Goal: Task Accomplishment & Management: Use online tool/utility

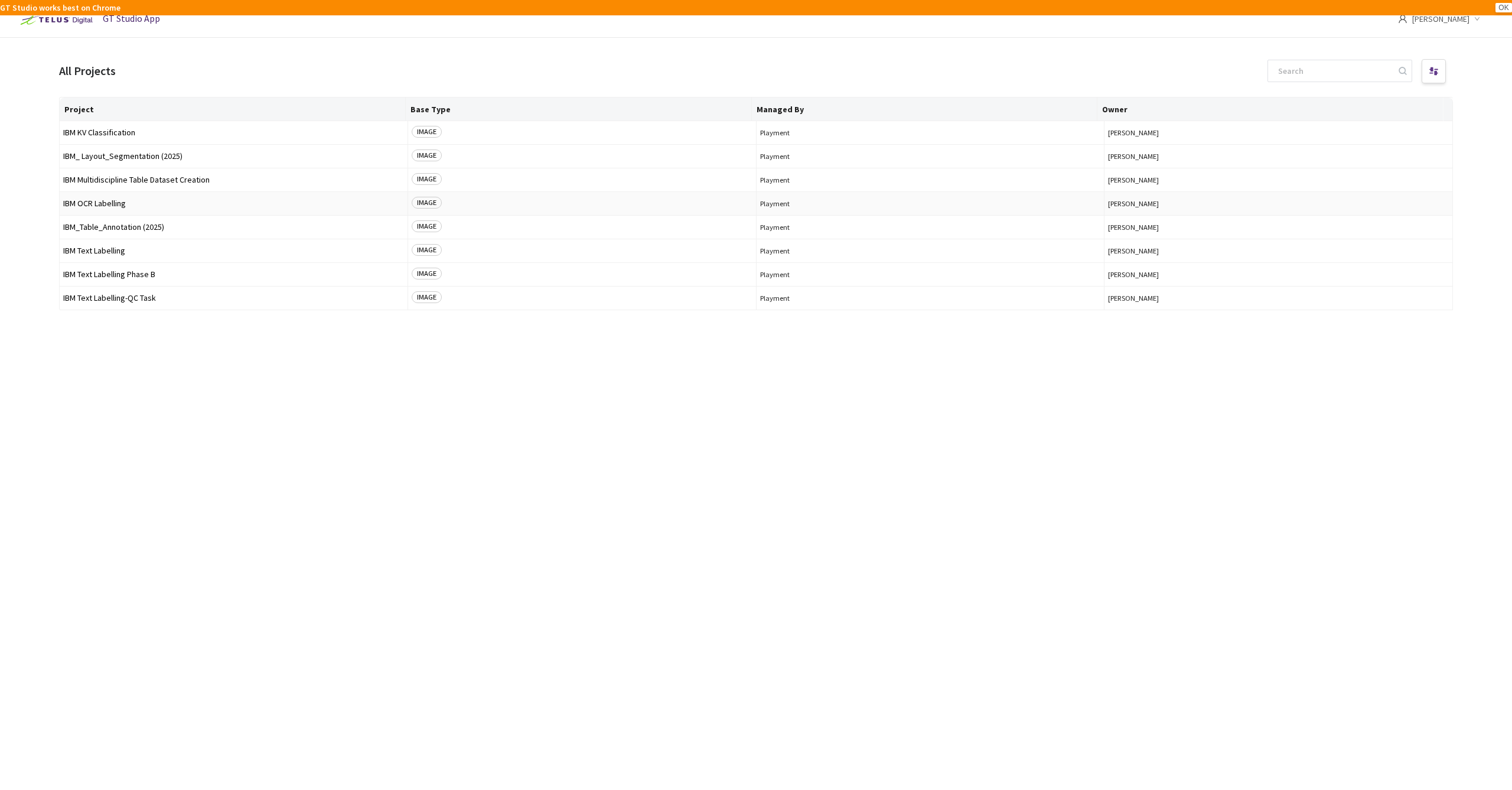
click at [91, 199] on span "IBM OCR Labelling" at bounding box center [234, 204] width 341 height 9
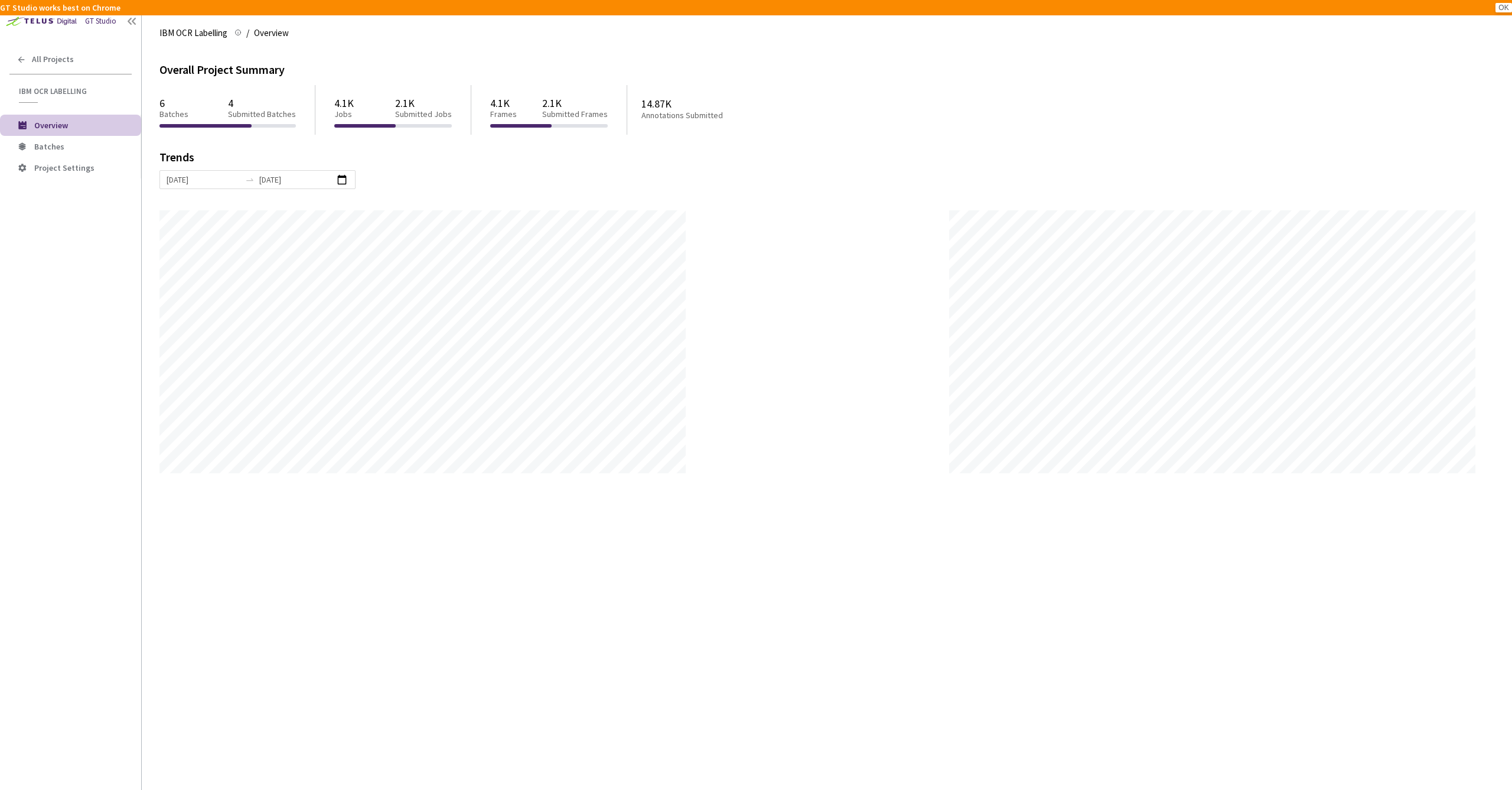
scroll to position [790, 1512]
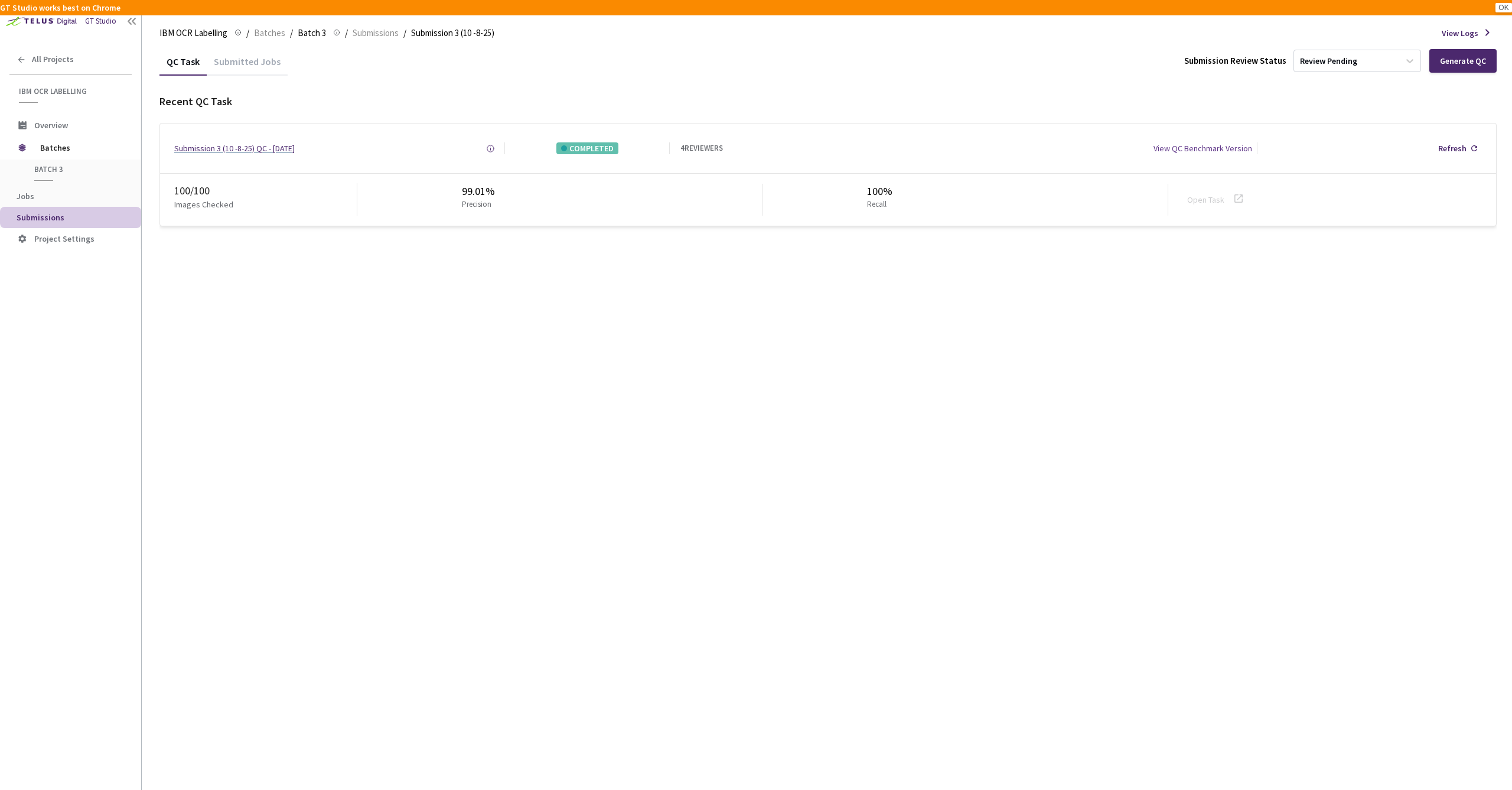
click at [272, 148] on div "Submission 3 (10 -8-25) QC - [DATE]" at bounding box center [234, 149] width 121 height 12
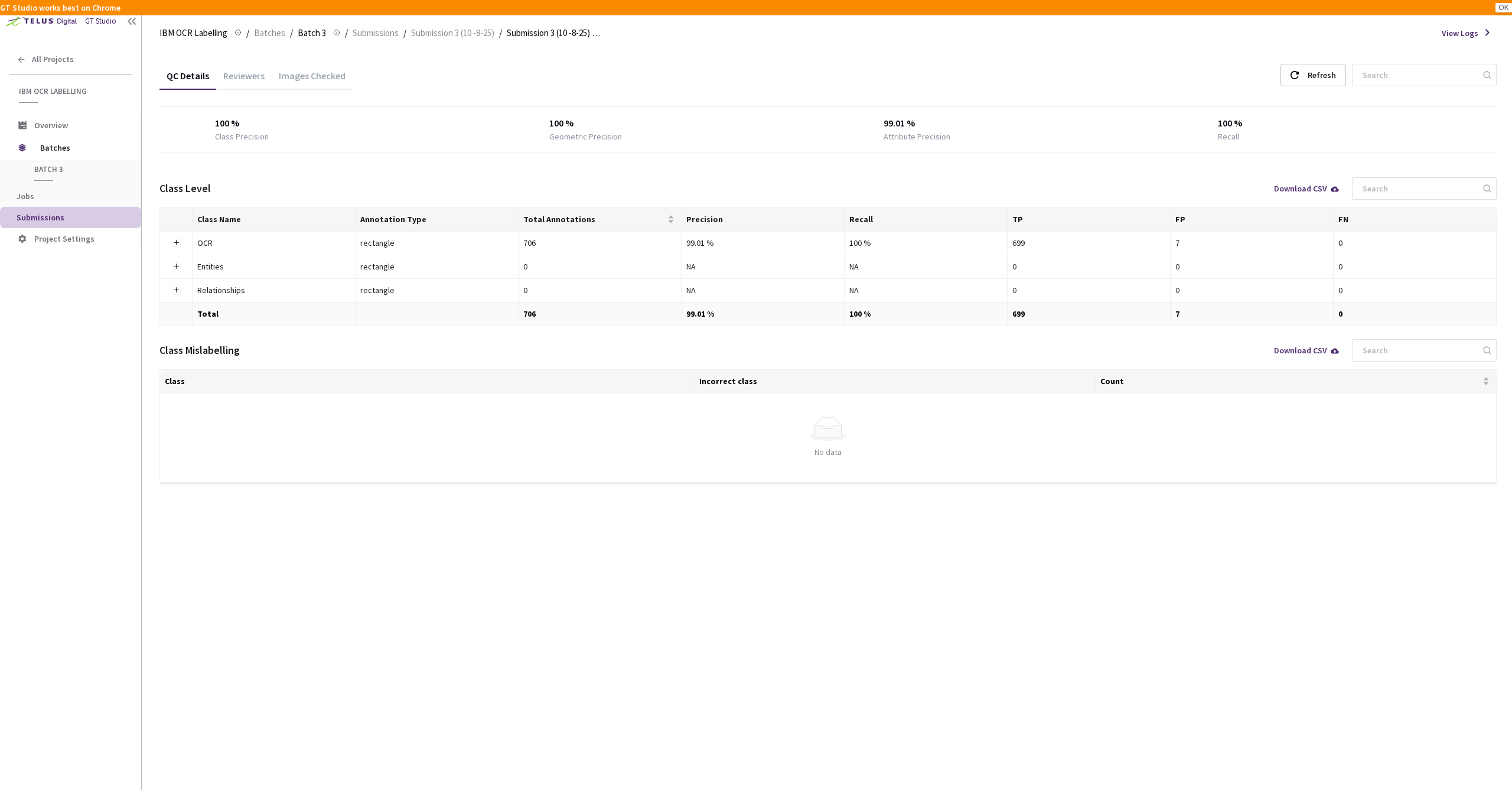
click at [256, 72] on div "Reviewers" at bounding box center [244, 79] width 56 height 20
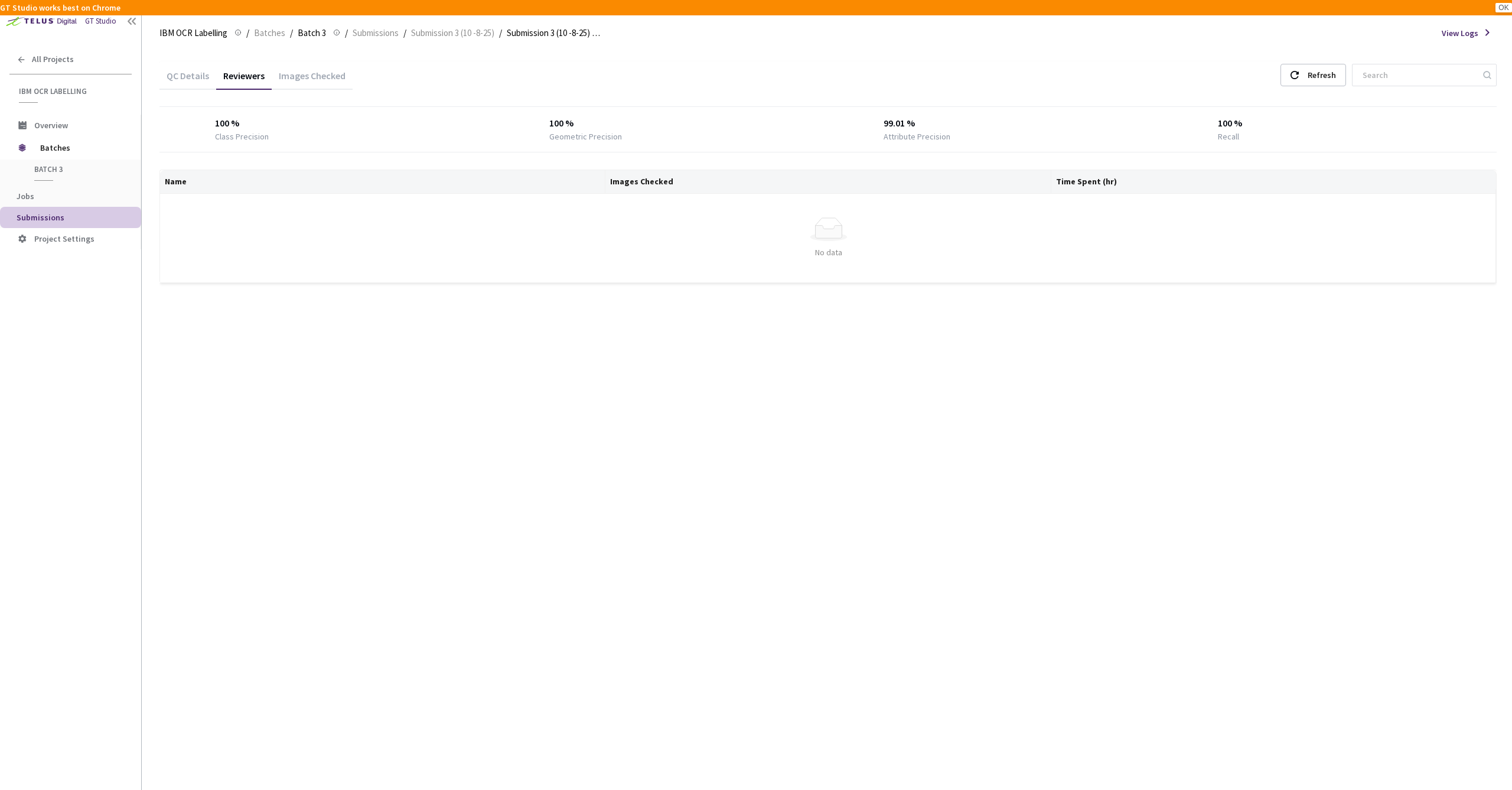
click at [315, 77] on div "Images Checked" at bounding box center [311, 79] width 81 height 20
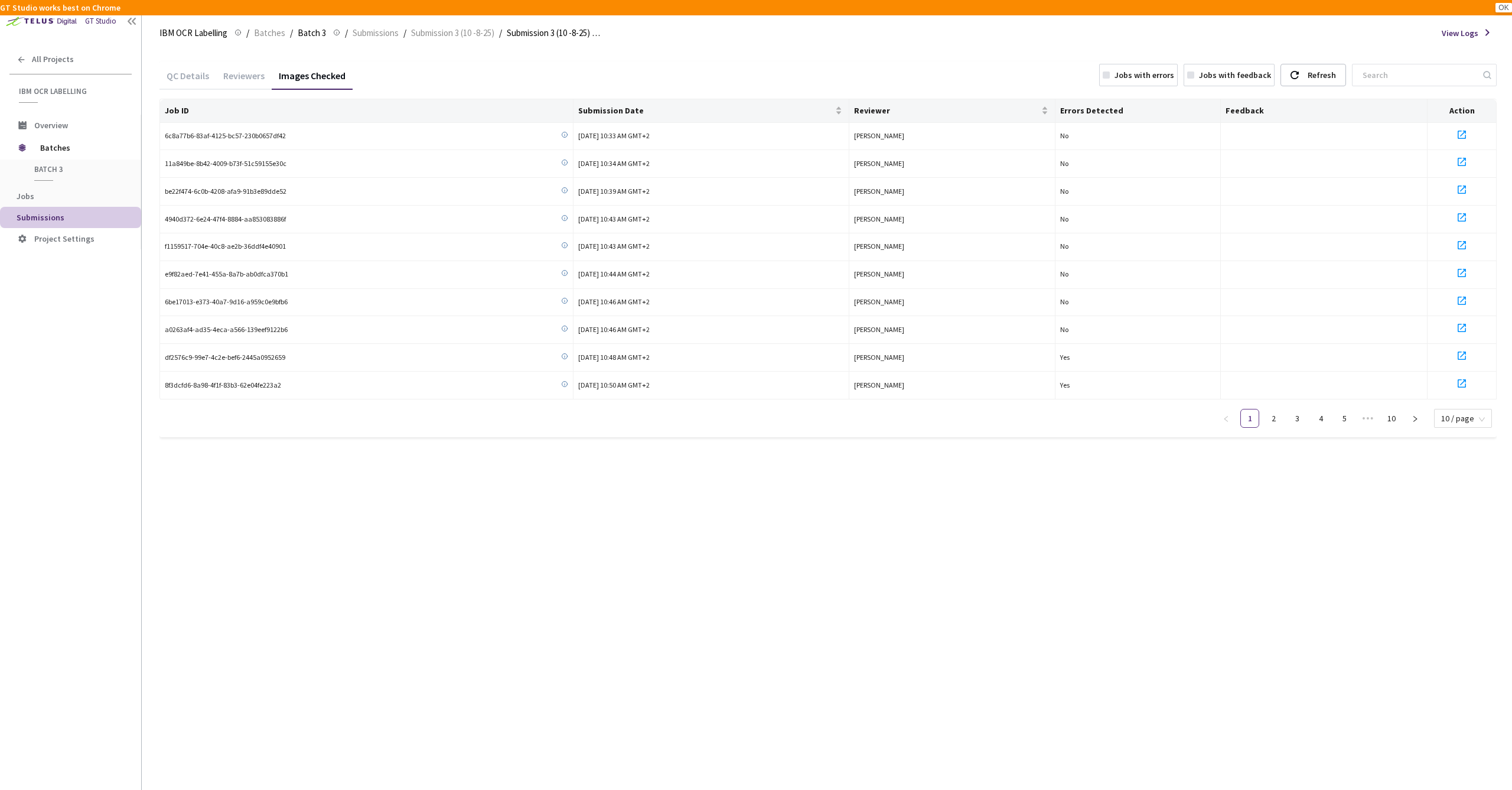
click at [253, 77] on div "Reviewers" at bounding box center [244, 79] width 56 height 20
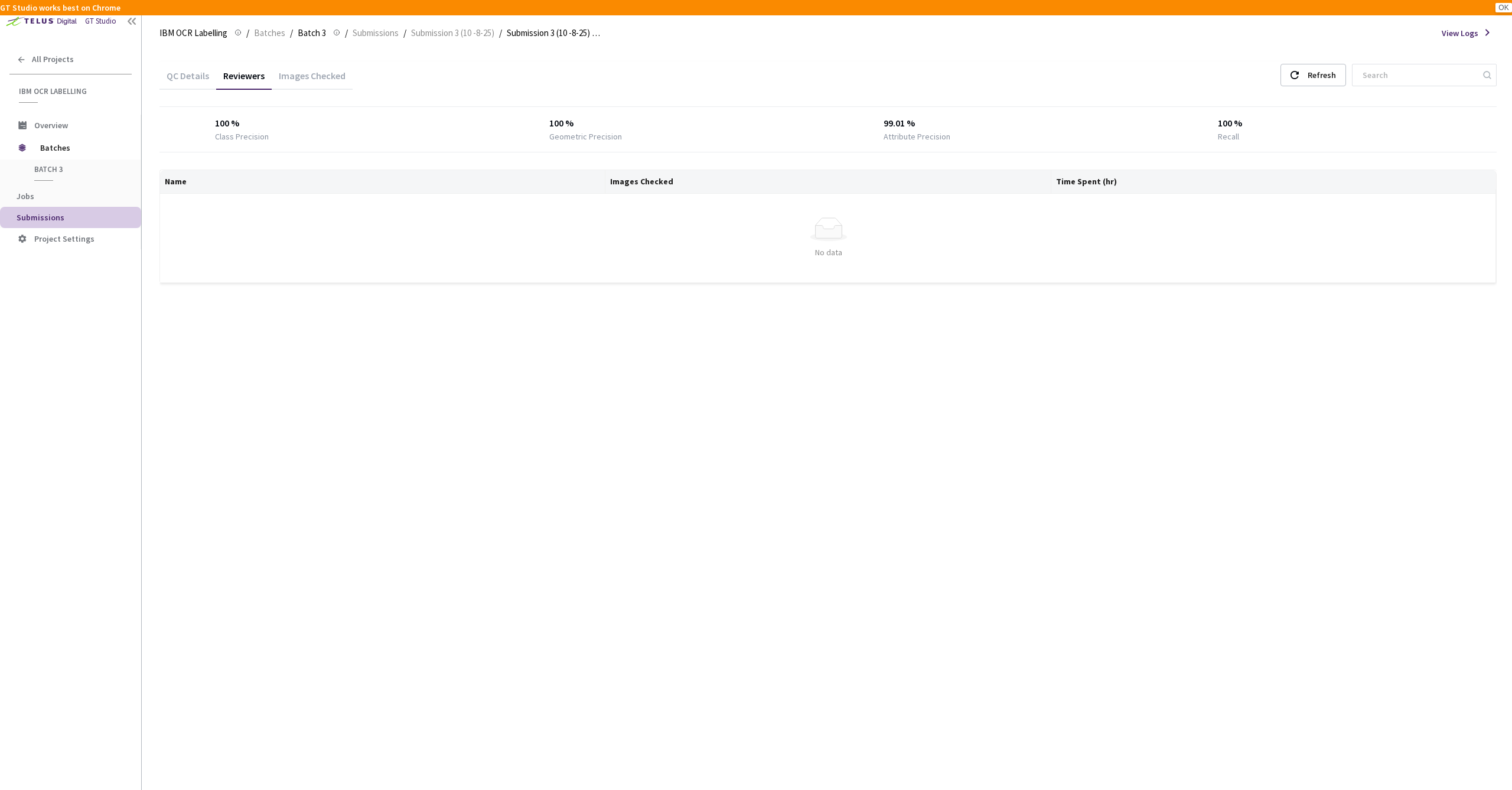
click at [285, 72] on div "Images Checked" at bounding box center [311, 79] width 81 height 20
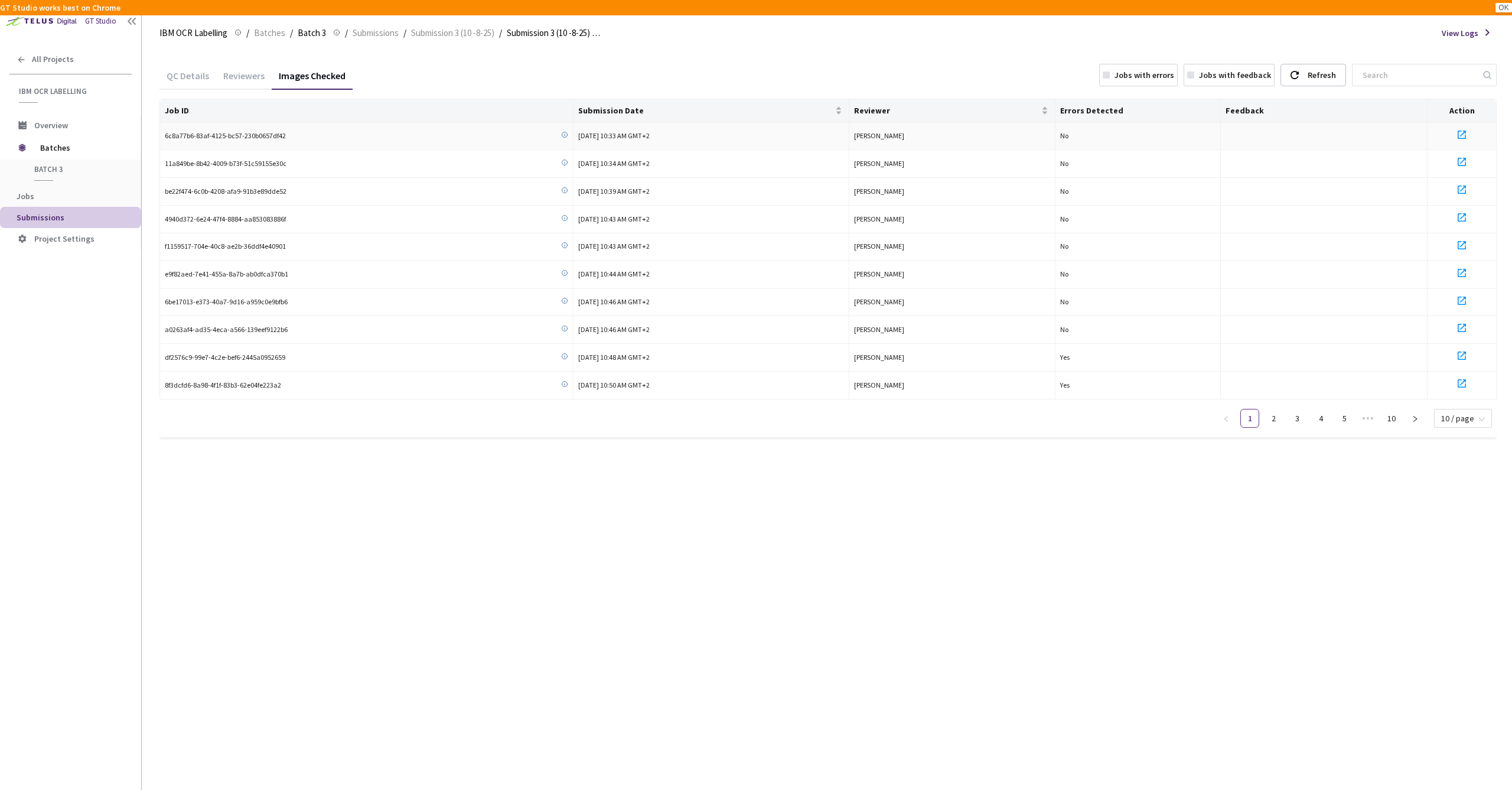
click at [1462, 133] on icon at bounding box center [1461, 134] width 14 height 14
click at [1110, 73] on rect at bounding box center [1106, 75] width 7 height 7
click at [1463, 131] on icon at bounding box center [1461, 134] width 8 height 8
click at [1465, 160] on icon at bounding box center [1461, 161] width 14 height 14
click at [1461, 187] on icon at bounding box center [1461, 189] width 14 height 14
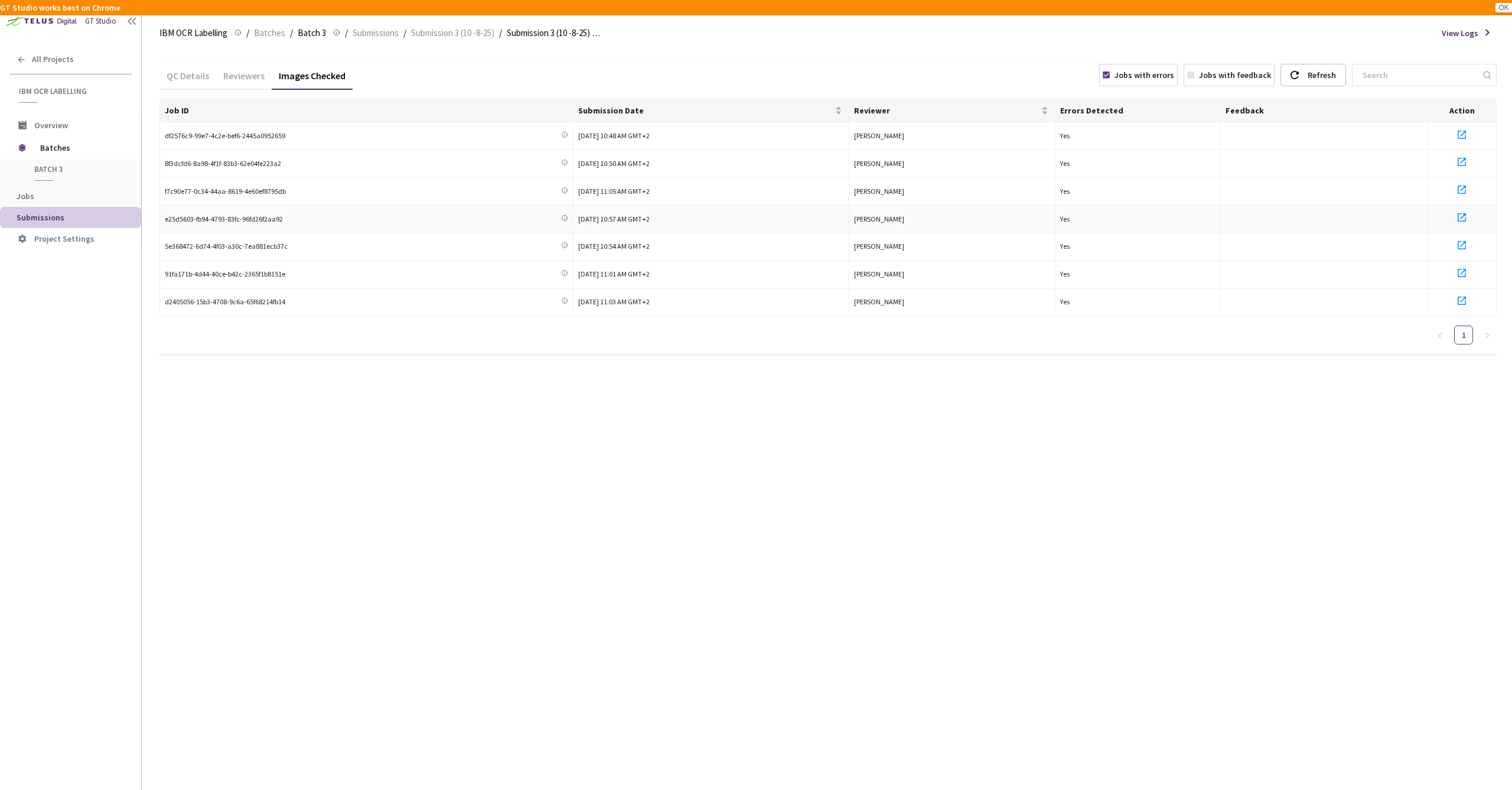
click at [1465, 214] on icon at bounding box center [1461, 217] width 14 height 14
click at [1110, 78] on icon at bounding box center [1106, 75] width 7 height 7
click at [1393, 412] on link "10" at bounding box center [1391, 418] width 18 height 18
click at [1462, 379] on icon at bounding box center [1461, 383] width 14 height 14
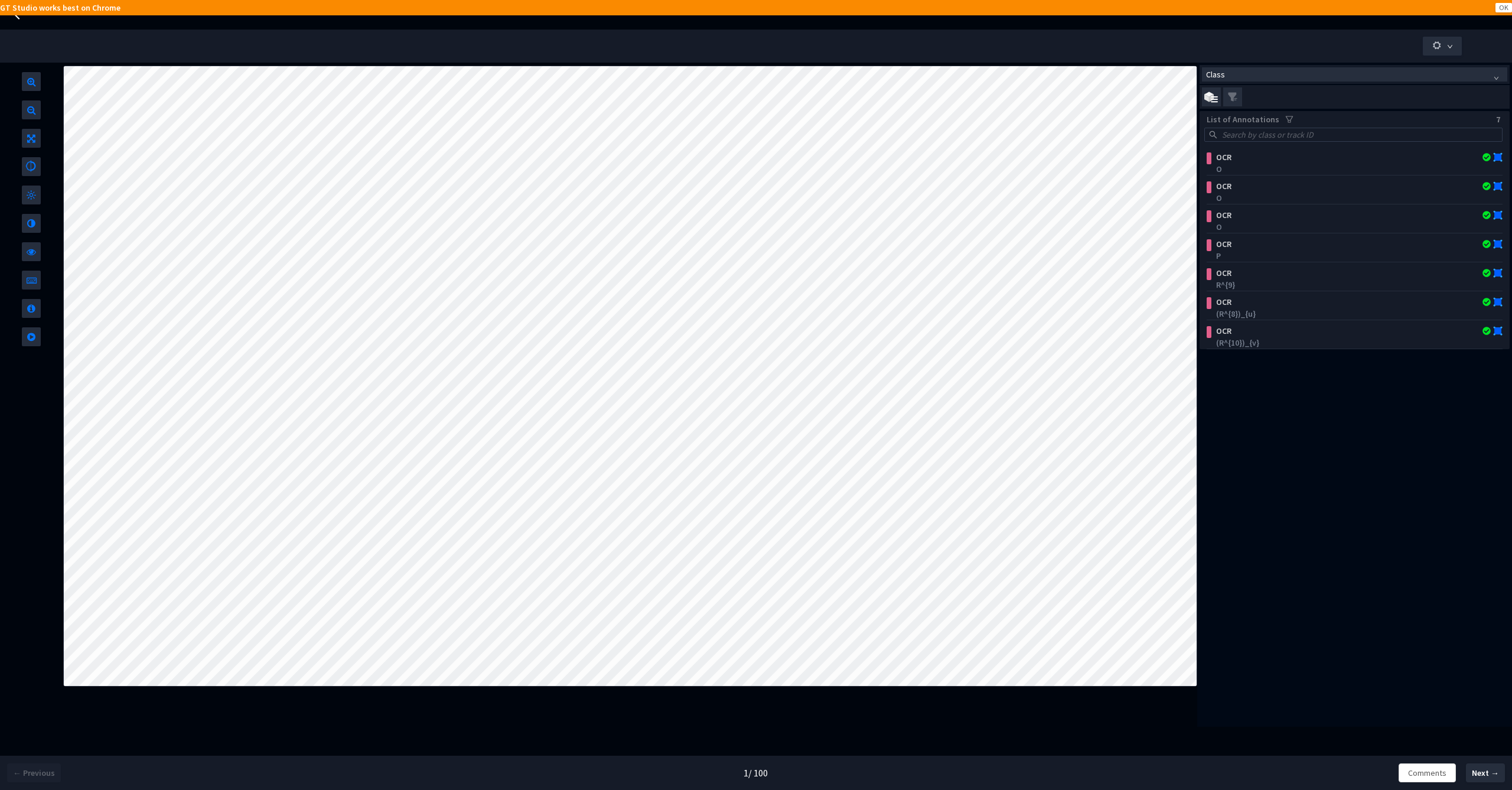
click at [1293, 464] on div "Class List of Annotations 7 OCR O OCR O OCR O OCR P OCR R^{9} OCR (R^{8})_{u} O…" at bounding box center [1354, 394] width 315 height 664
click at [1485, 769] on span "Next →" at bounding box center [1486, 773] width 27 height 12
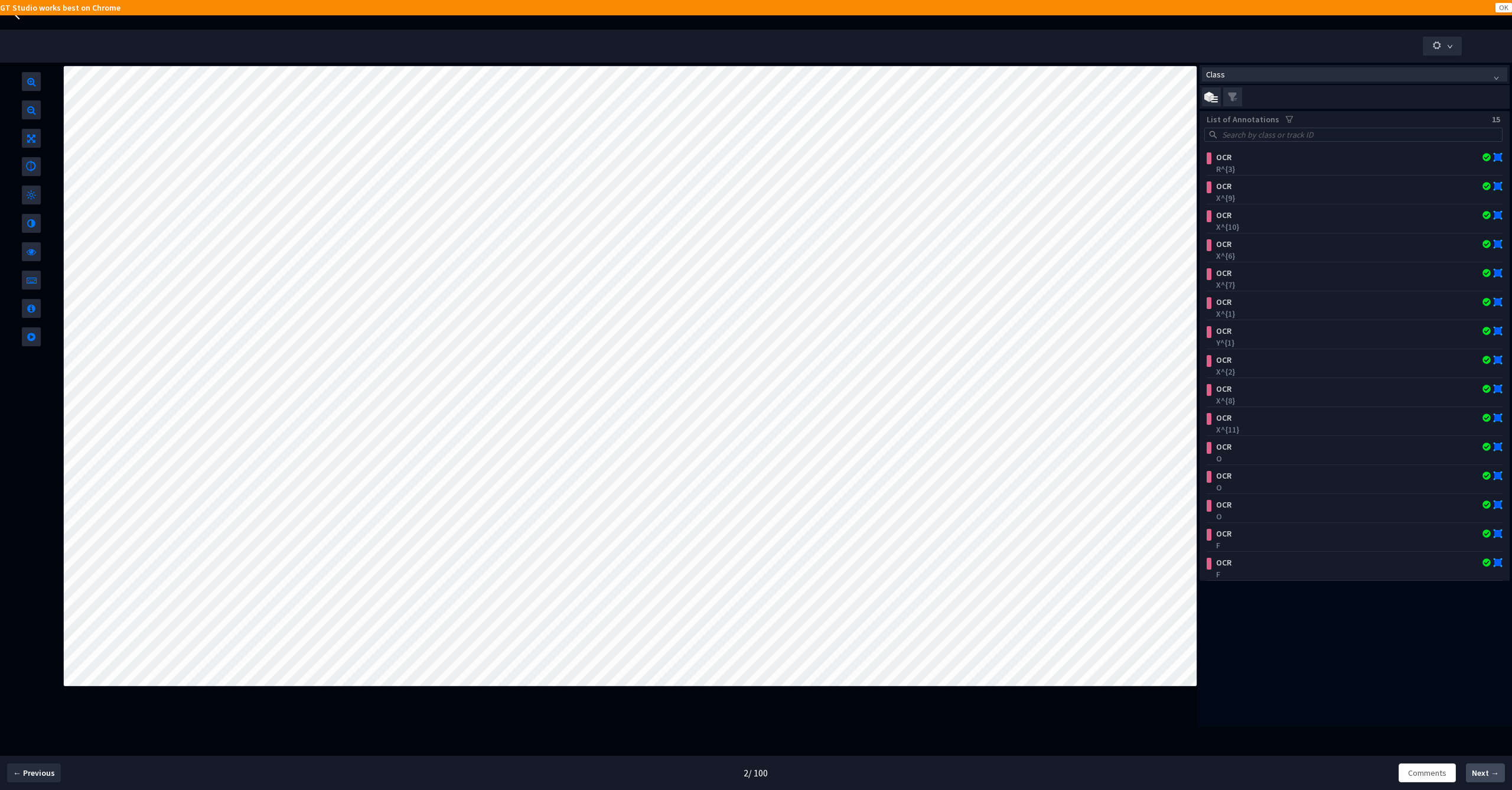
click at [1485, 769] on span "Next →" at bounding box center [1486, 773] width 27 height 12
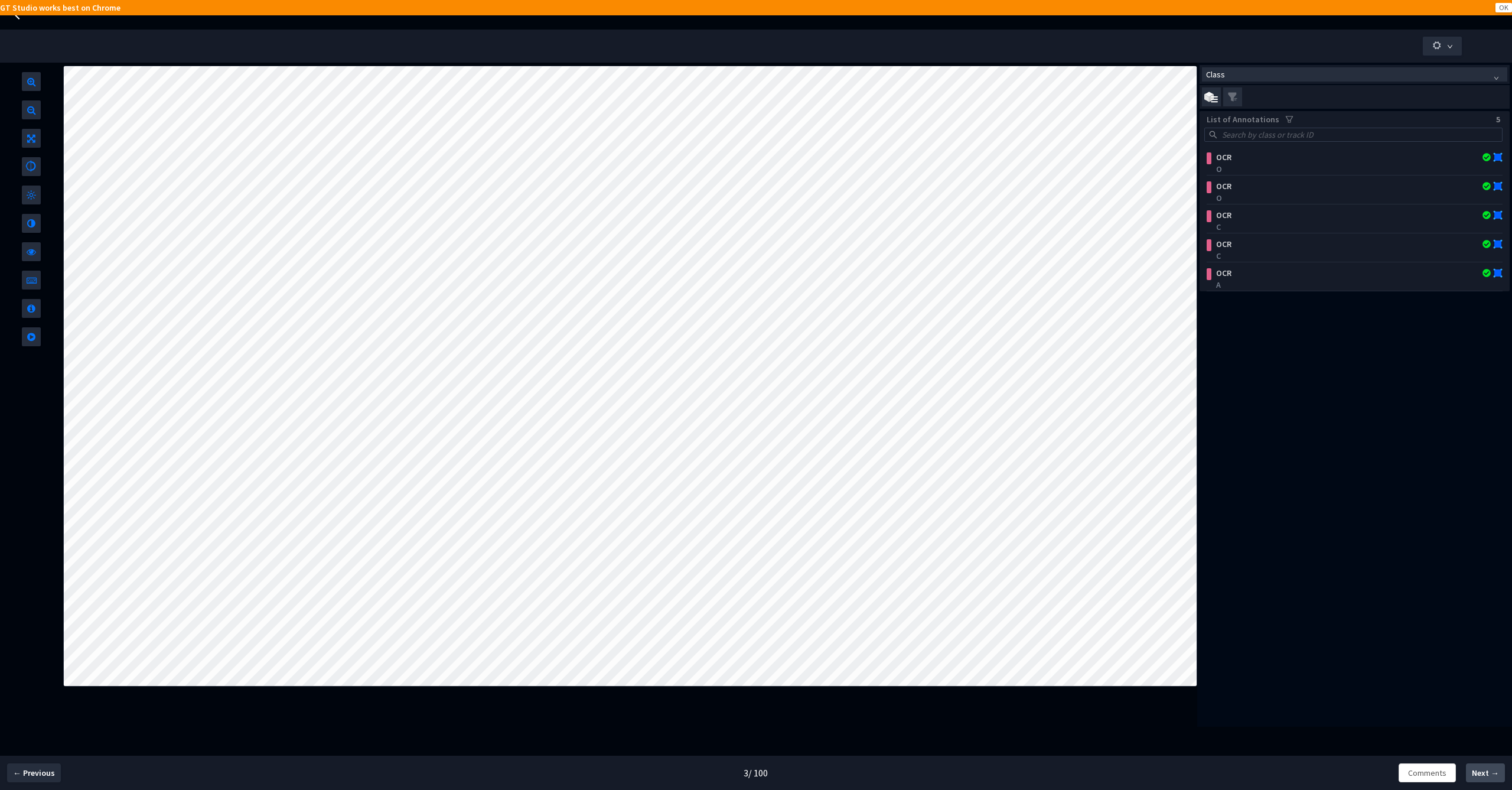
click at [1485, 769] on span "Next →" at bounding box center [1486, 773] width 27 height 12
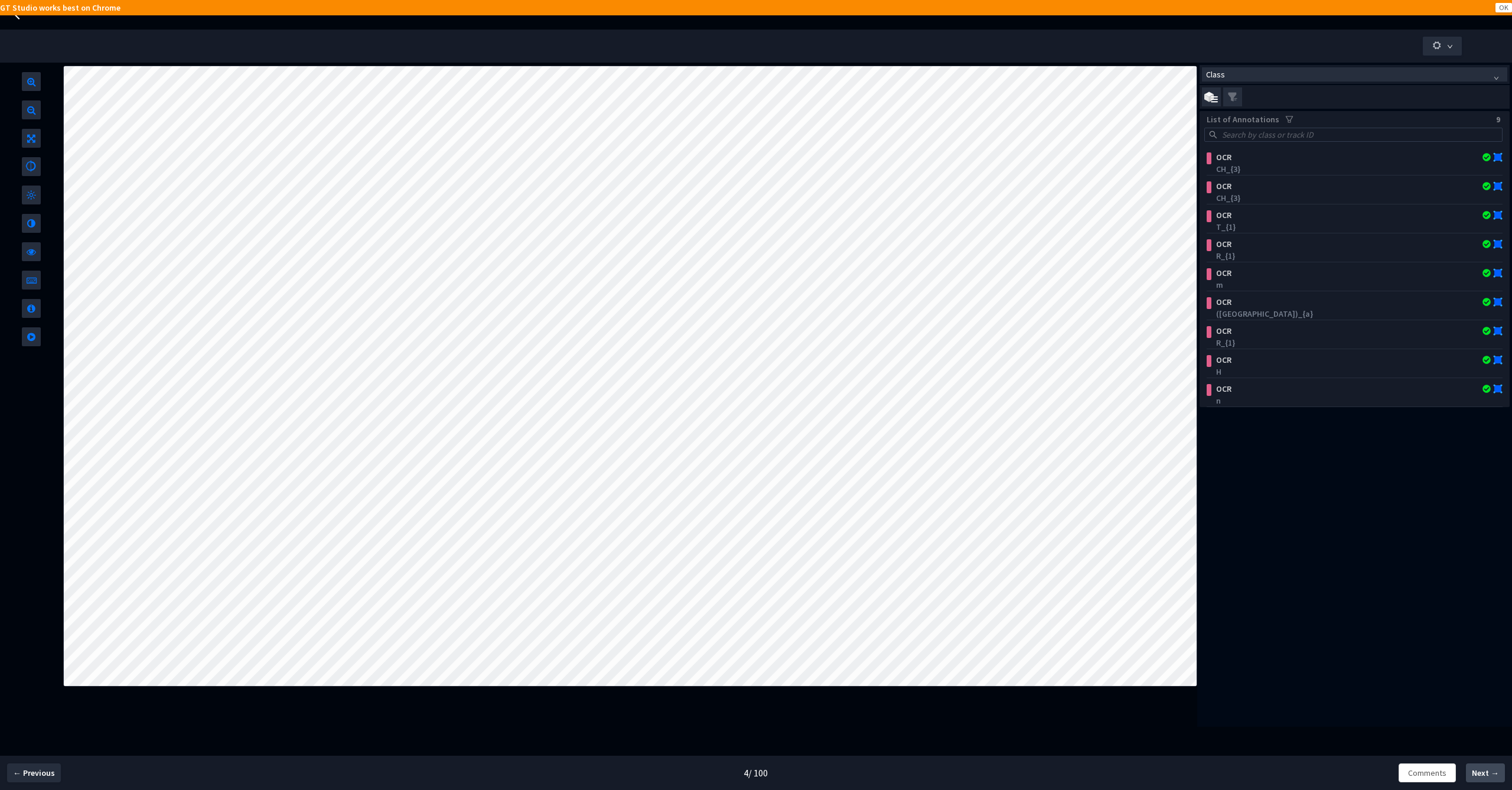
click at [1485, 769] on span "Next →" at bounding box center [1486, 773] width 27 height 12
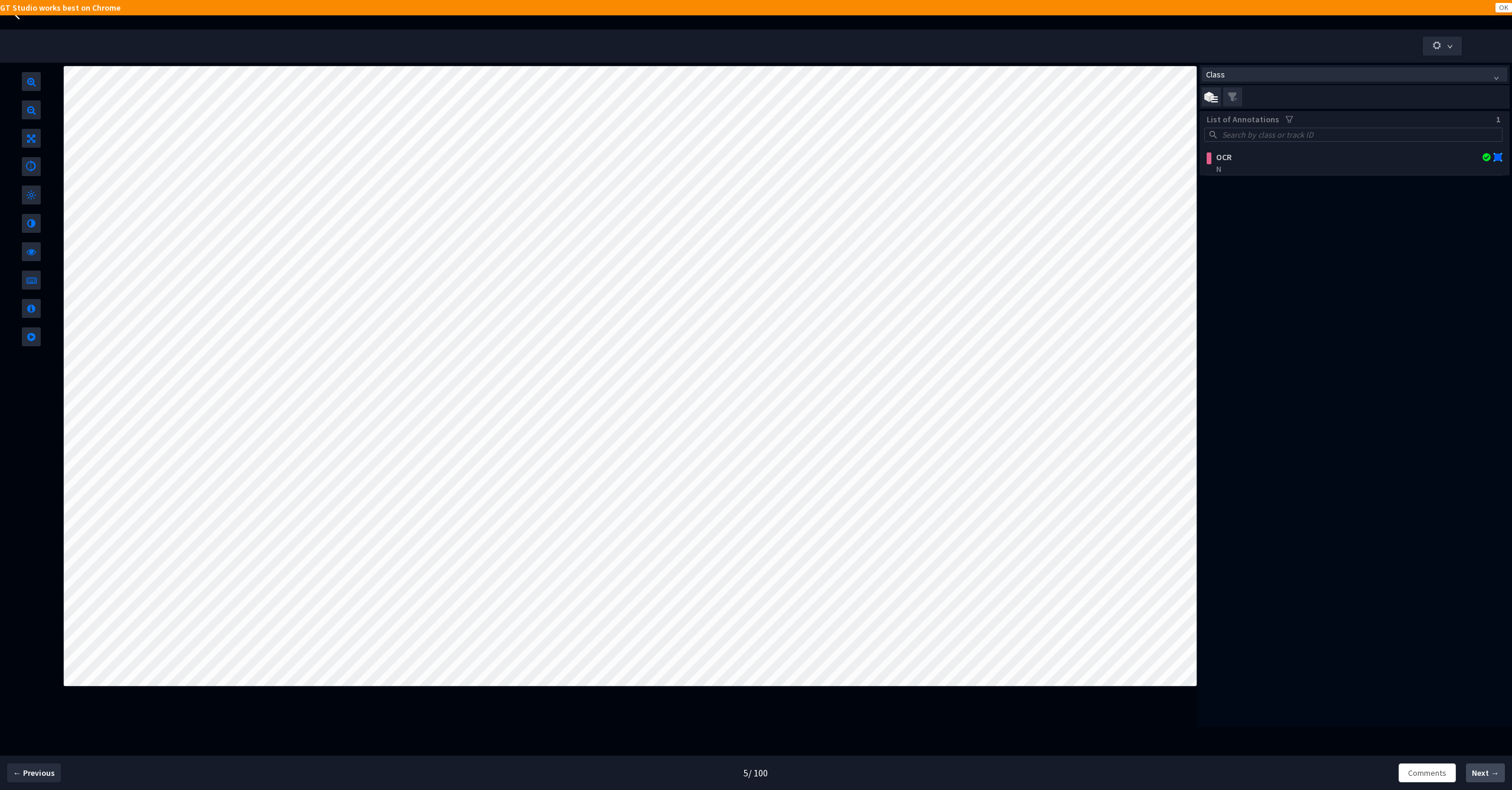
click at [1485, 769] on span "Next →" at bounding box center [1486, 773] width 27 height 12
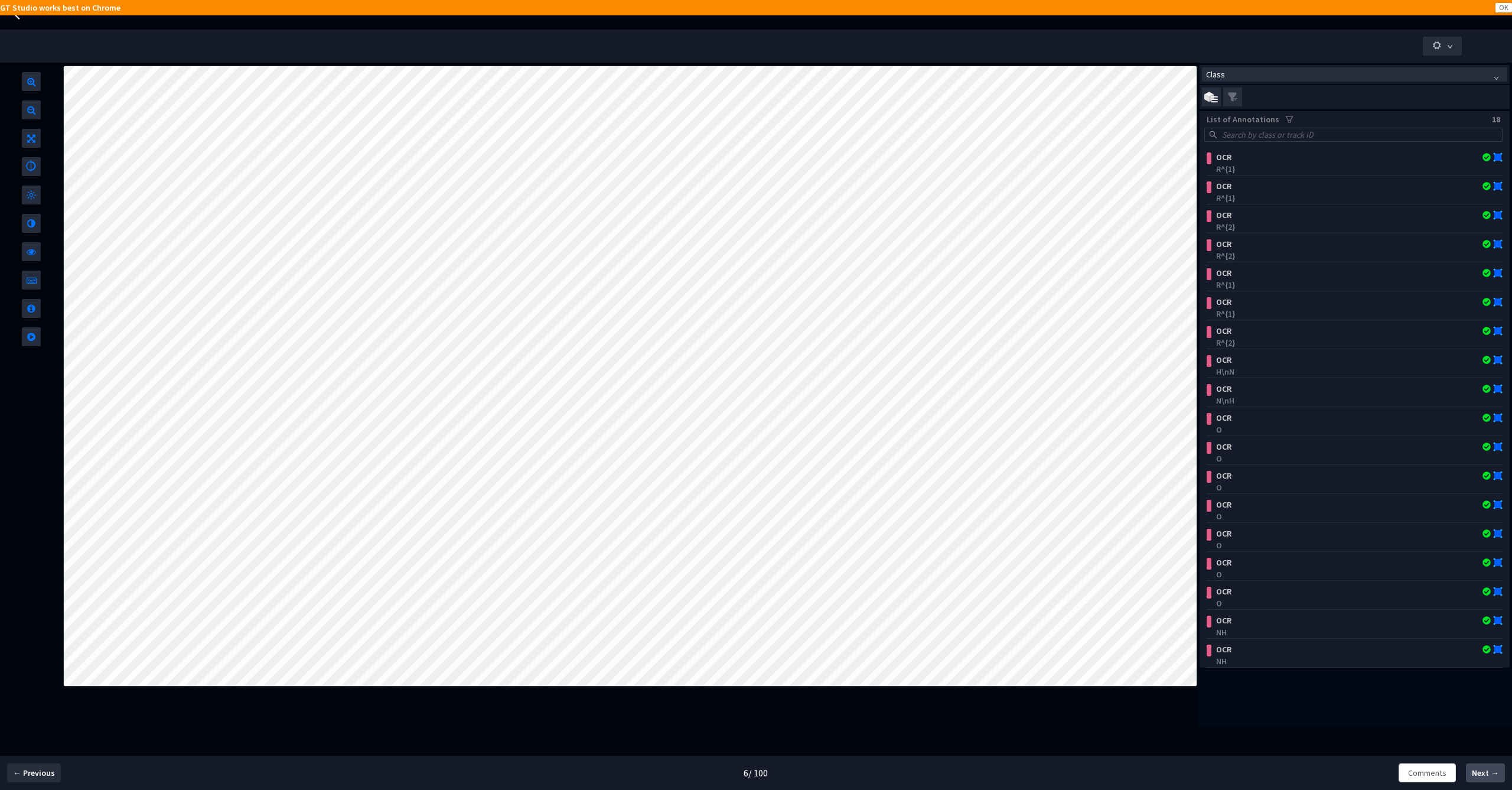
click at [1485, 769] on span "Next →" at bounding box center [1486, 773] width 27 height 12
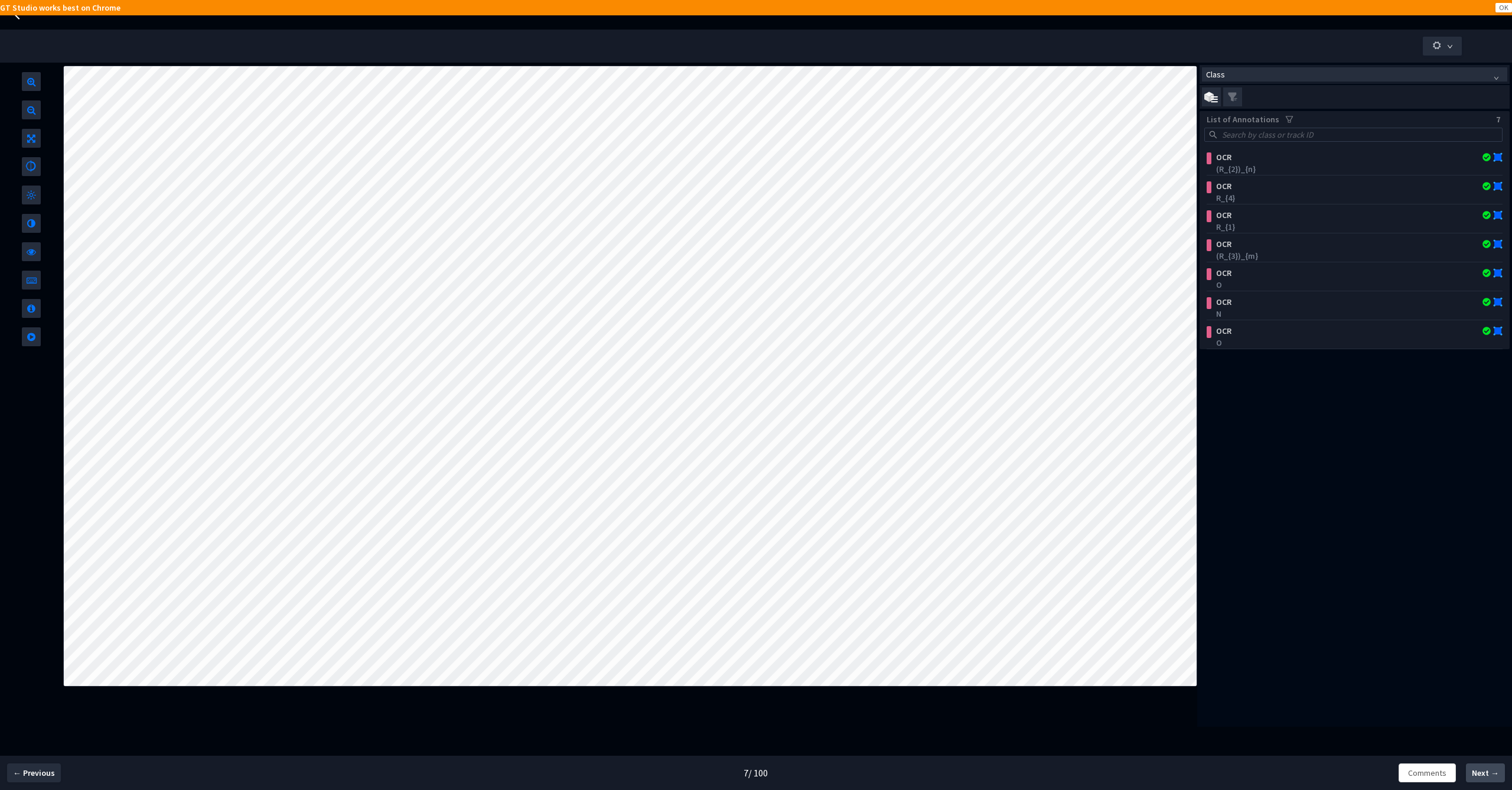
click at [1487, 772] on span "Next →" at bounding box center [1486, 773] width 27 height 12
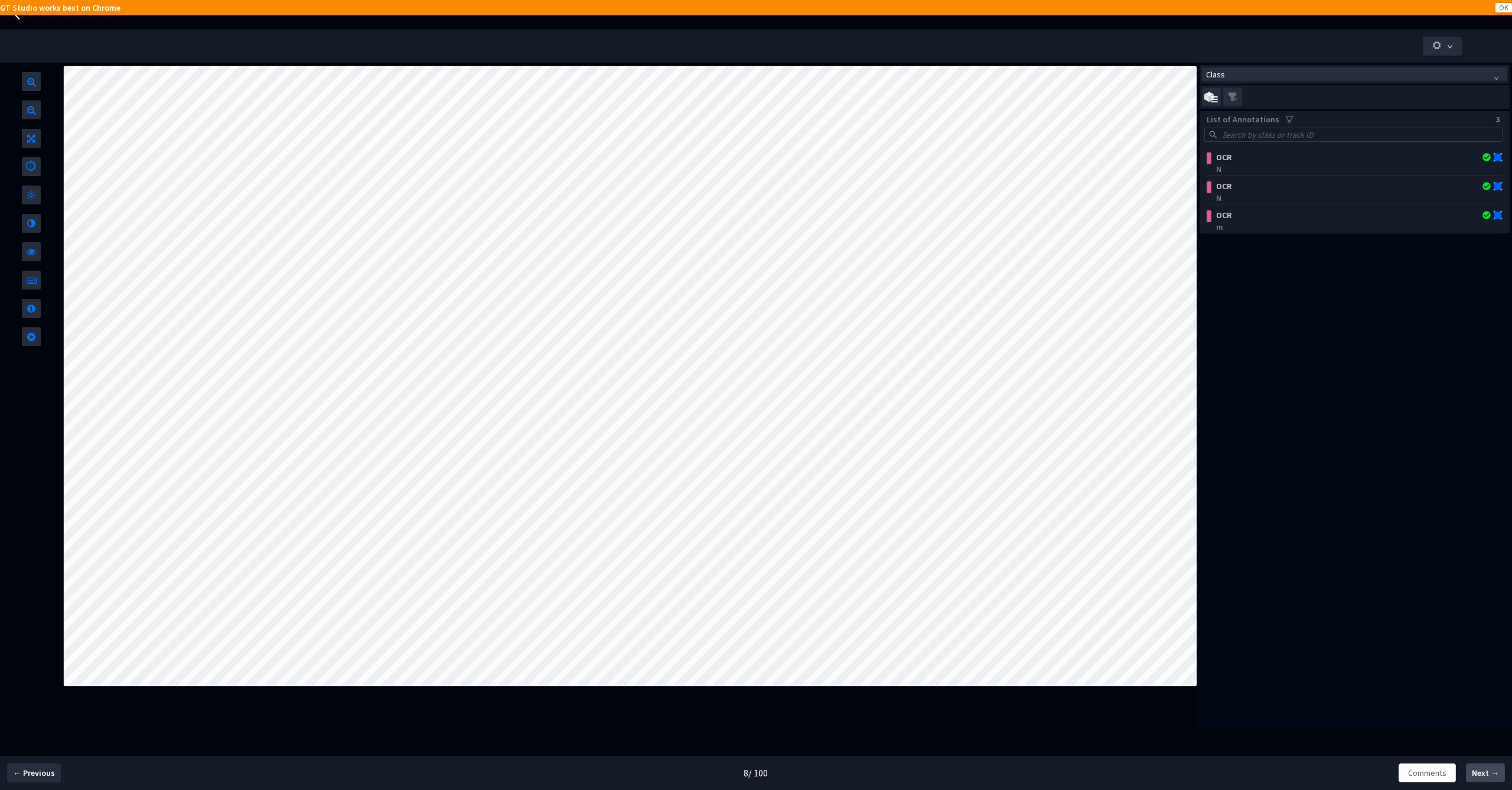
click at [1497, 773] on span "Next →" at bounding box center [1486, 773] width 27 height 12
click at [1490, 772] on span "Next →" at bounding box center [1486, 773] width 27 height 12
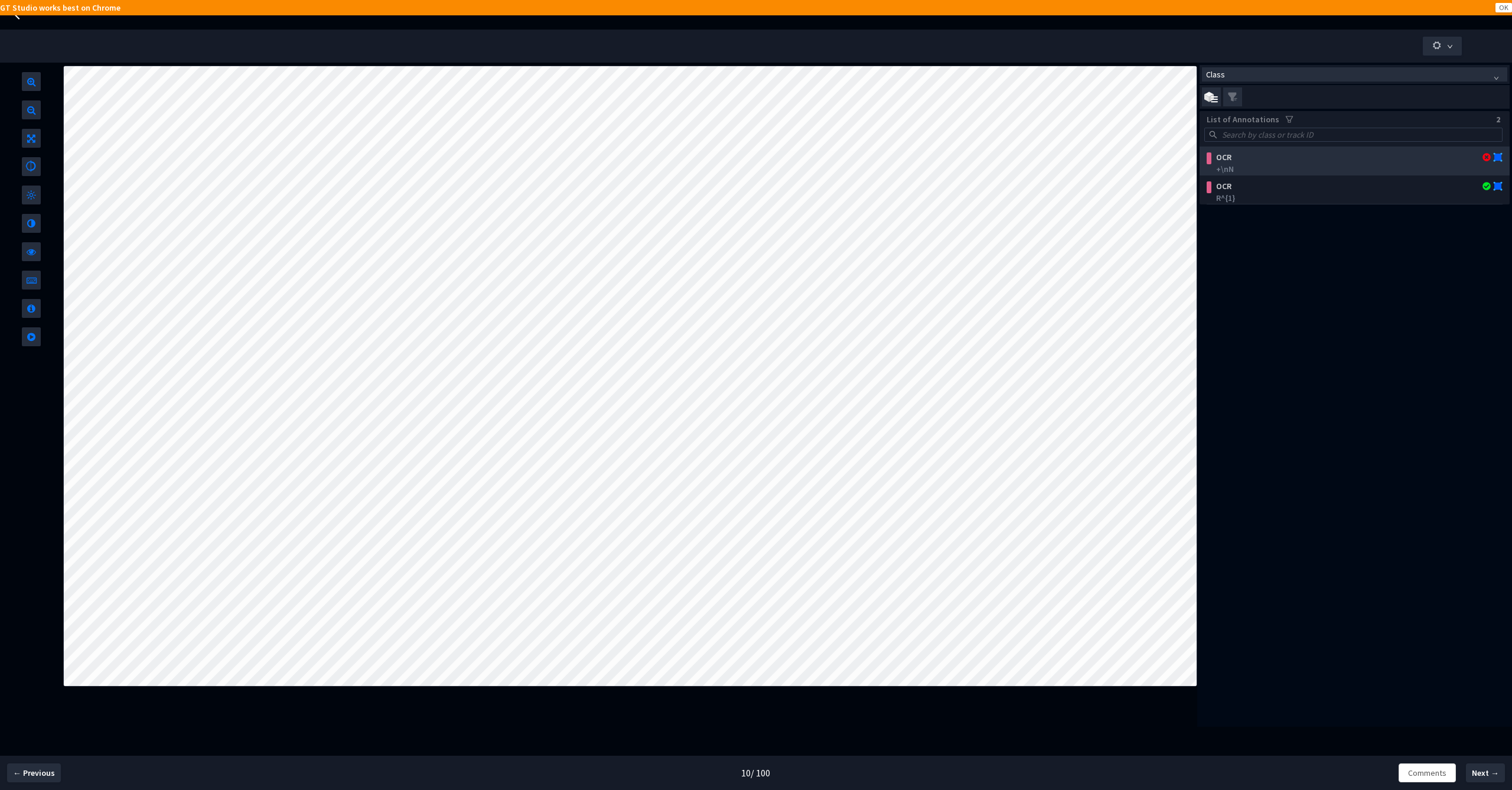
click at [1321, 170] on div "+\nN" at bounding box center [1357, 169] width 282 height 12
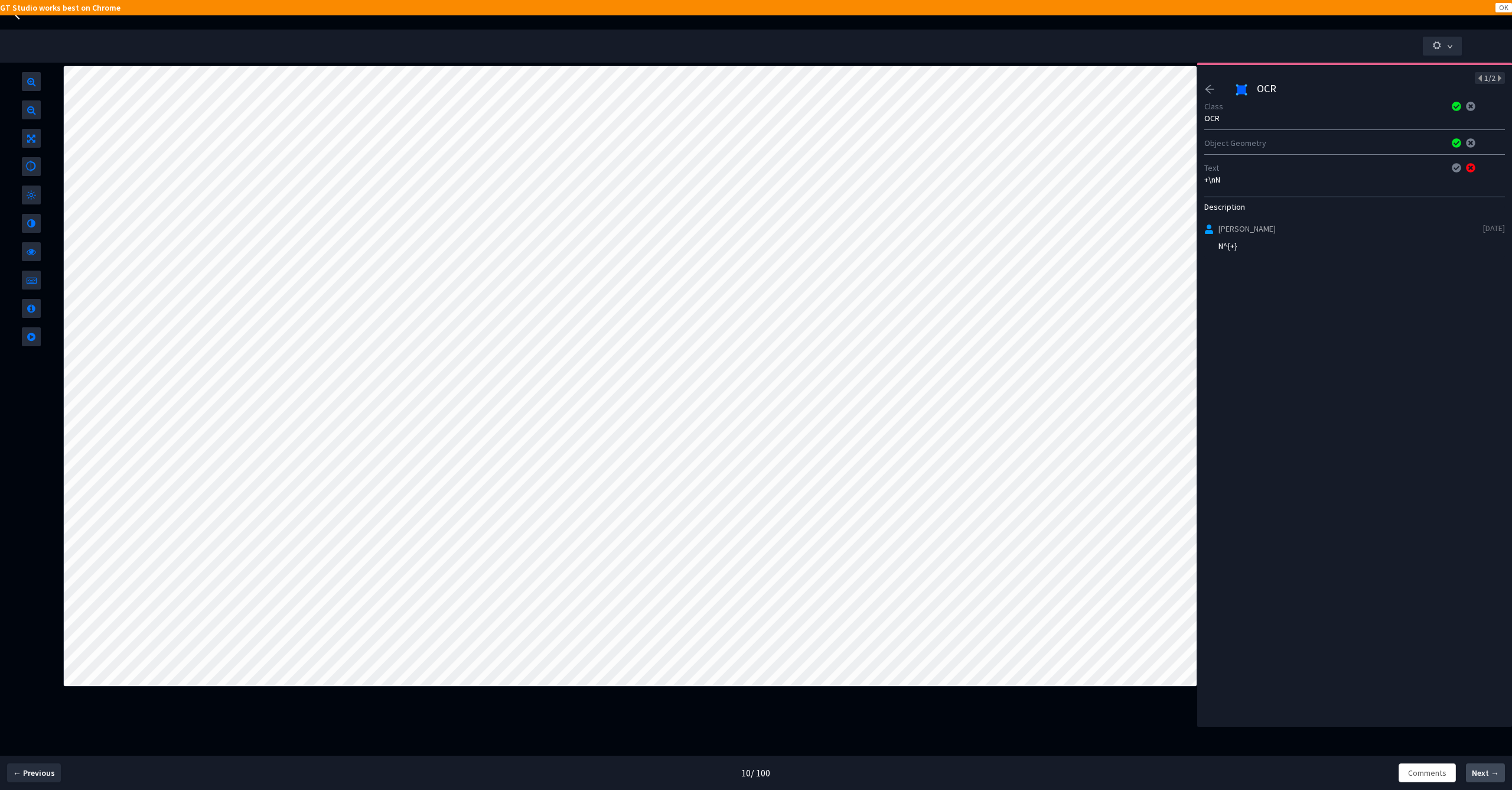
click at [1478, 774] on span "Next →" at bounding box center [1486, 773] width 27 height 12
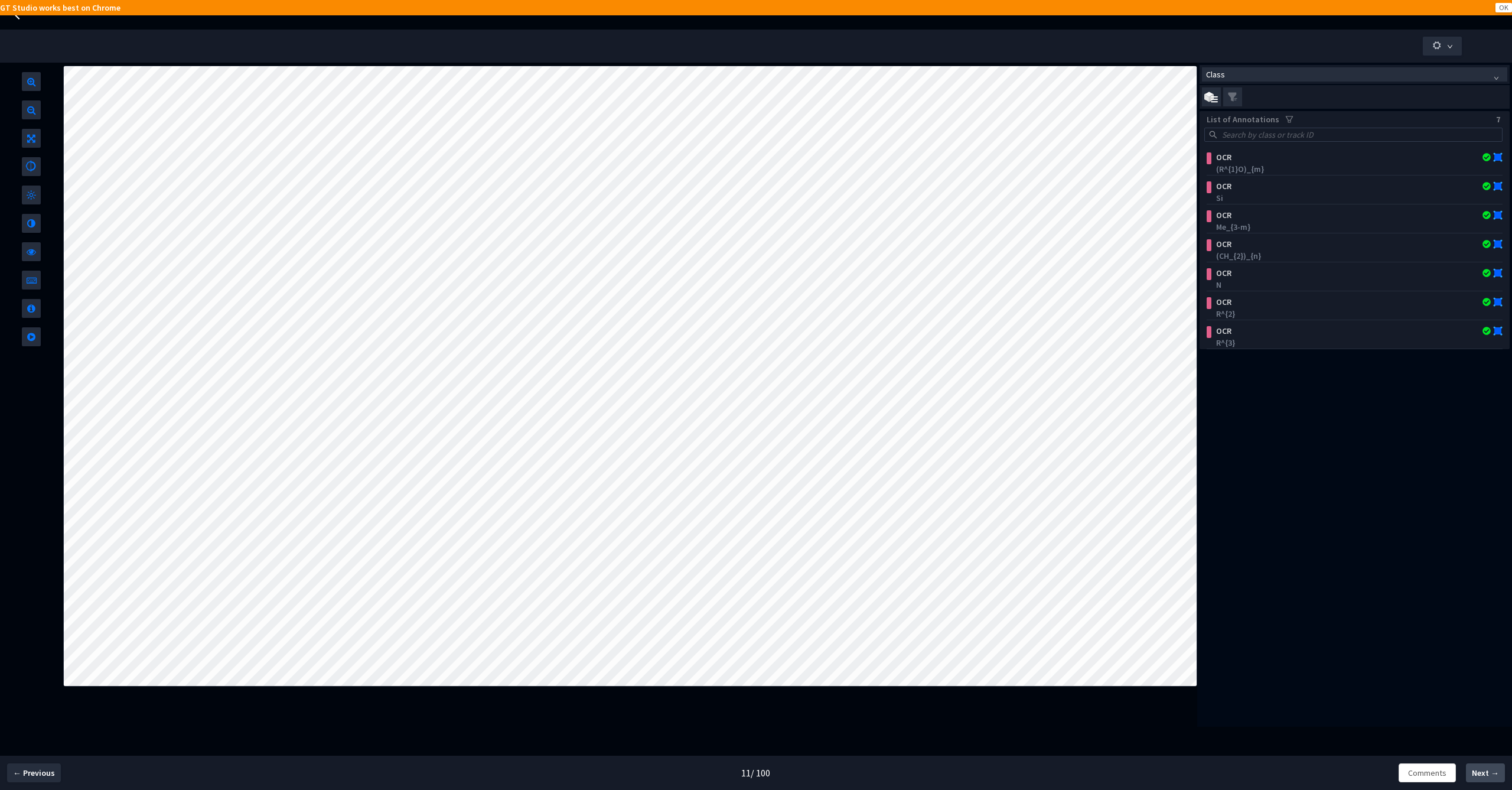
click at [1481, 775] on span "Next →" at bounding box center [1486, 773] width 27 height 12
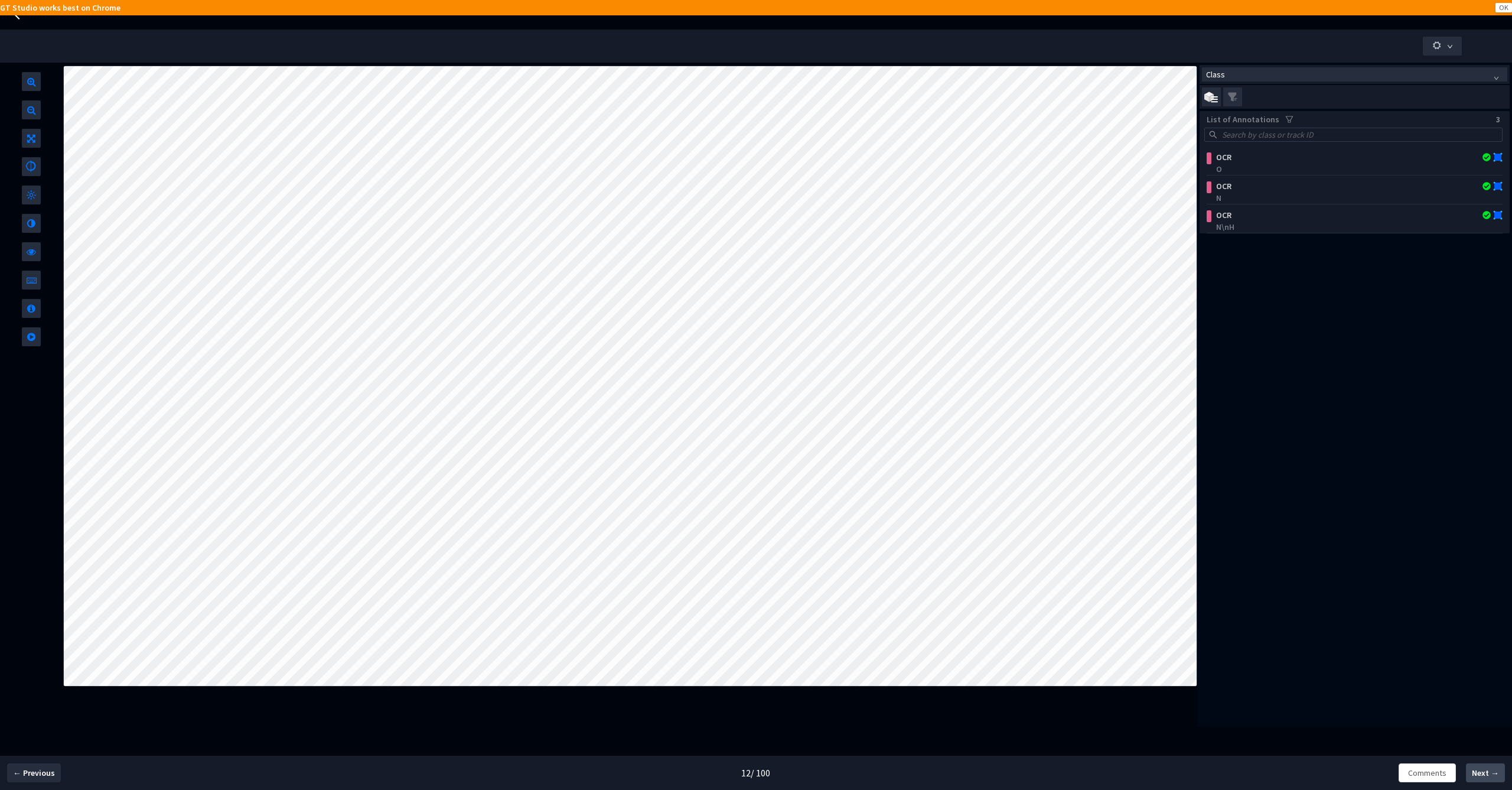
click at [1481, 775] on span "Next →" at bounding box center [1486, 773] width 27 height 12
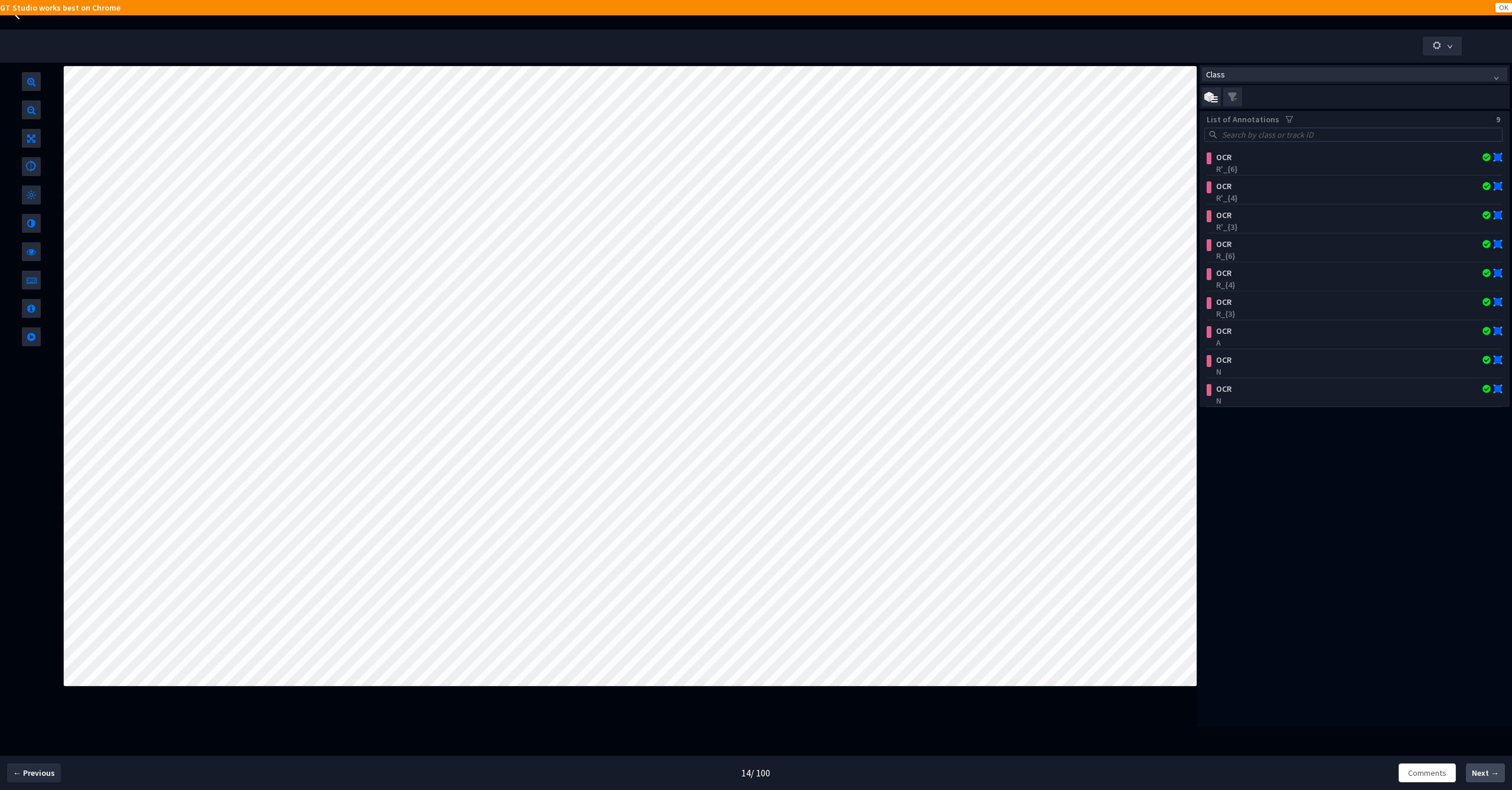
click at [1481, 775] on span "Next →" at bounding box center [1486, 773] width 27 height 12
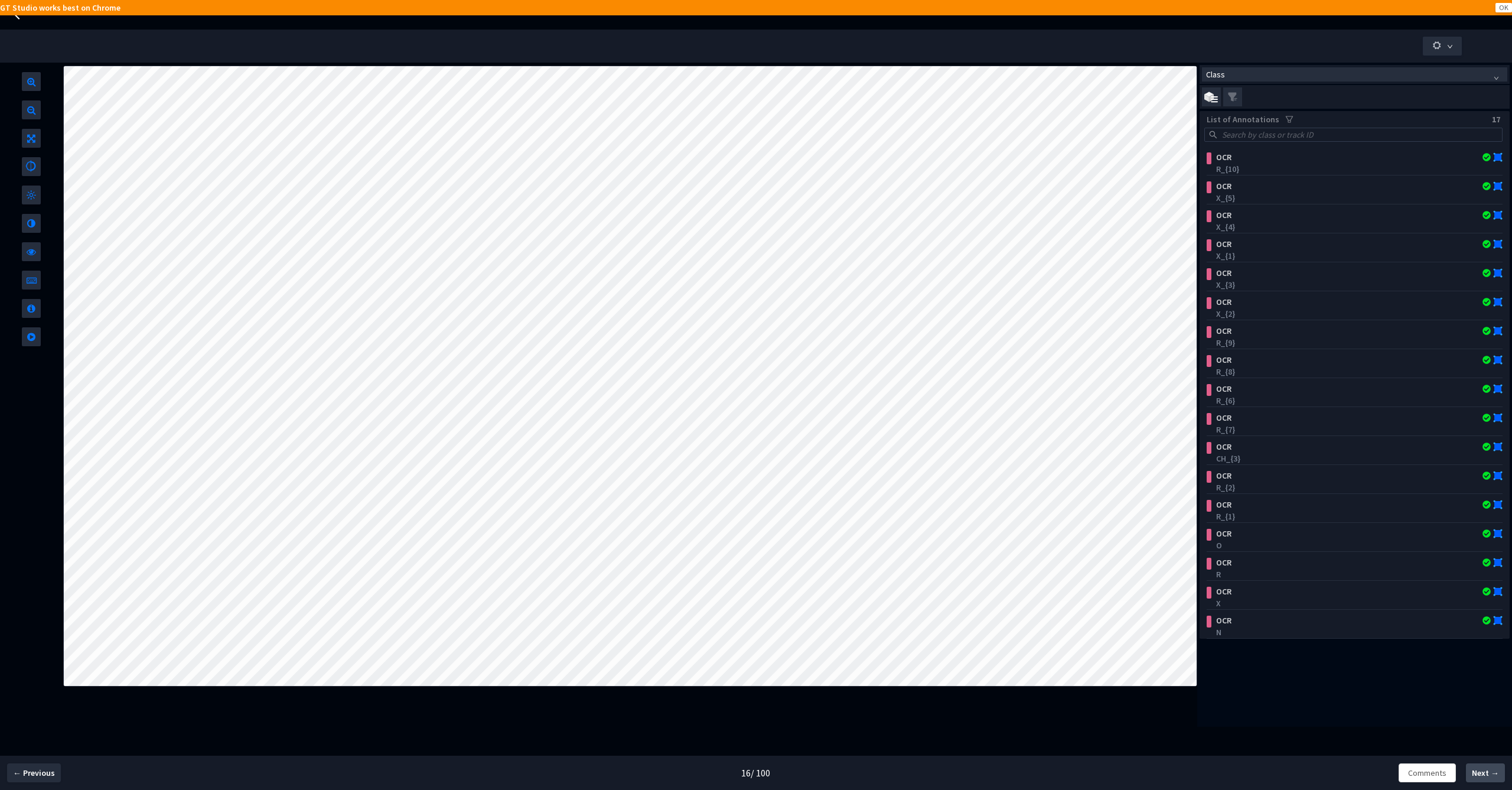
click at [1481, 775] on span "Next →" at bounding box center [1486, 773] width 27 height 12
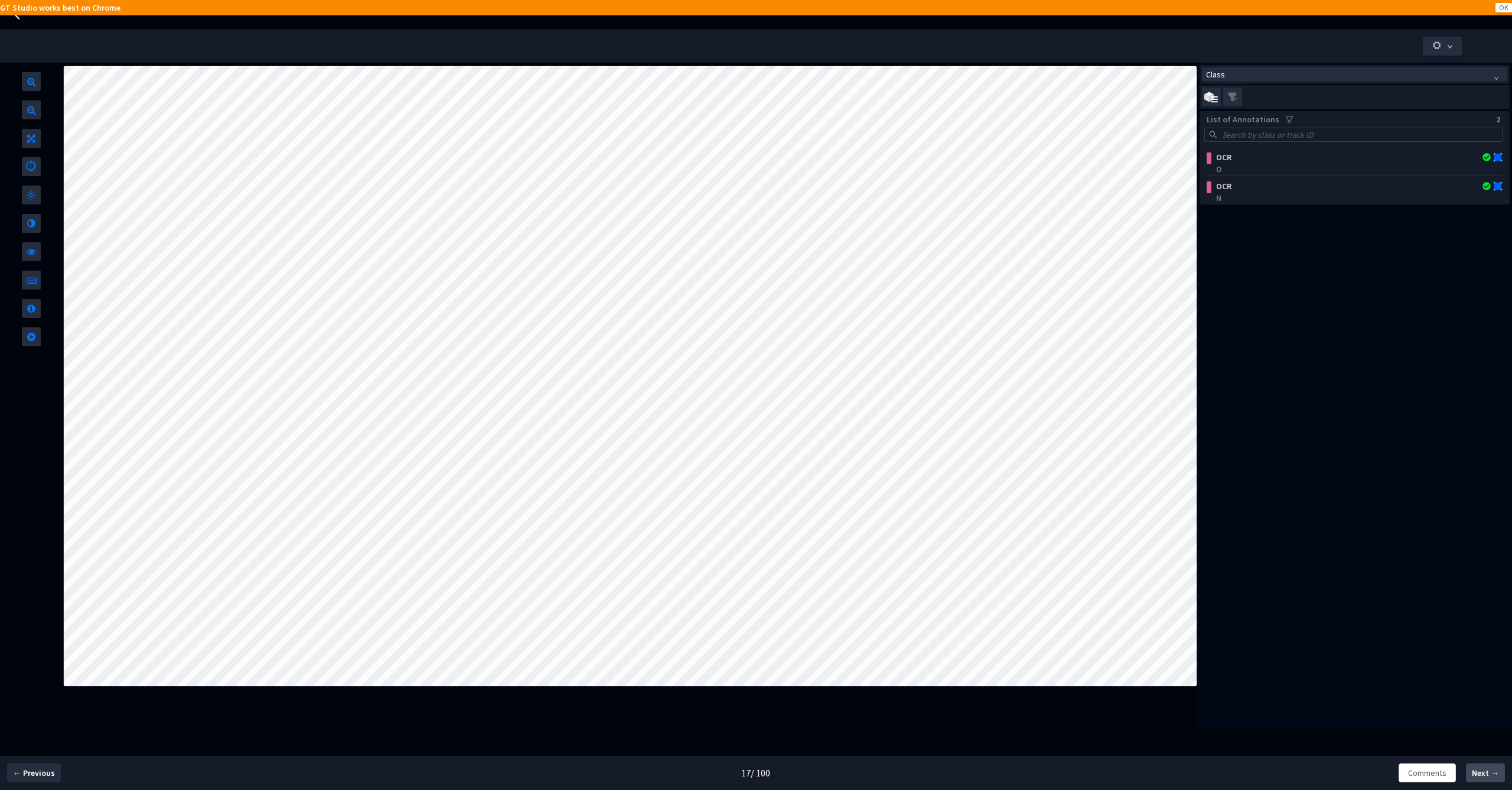
click at [1483, 776] on span "Next →" at bounding box center [1486, 773] width 27 height 12
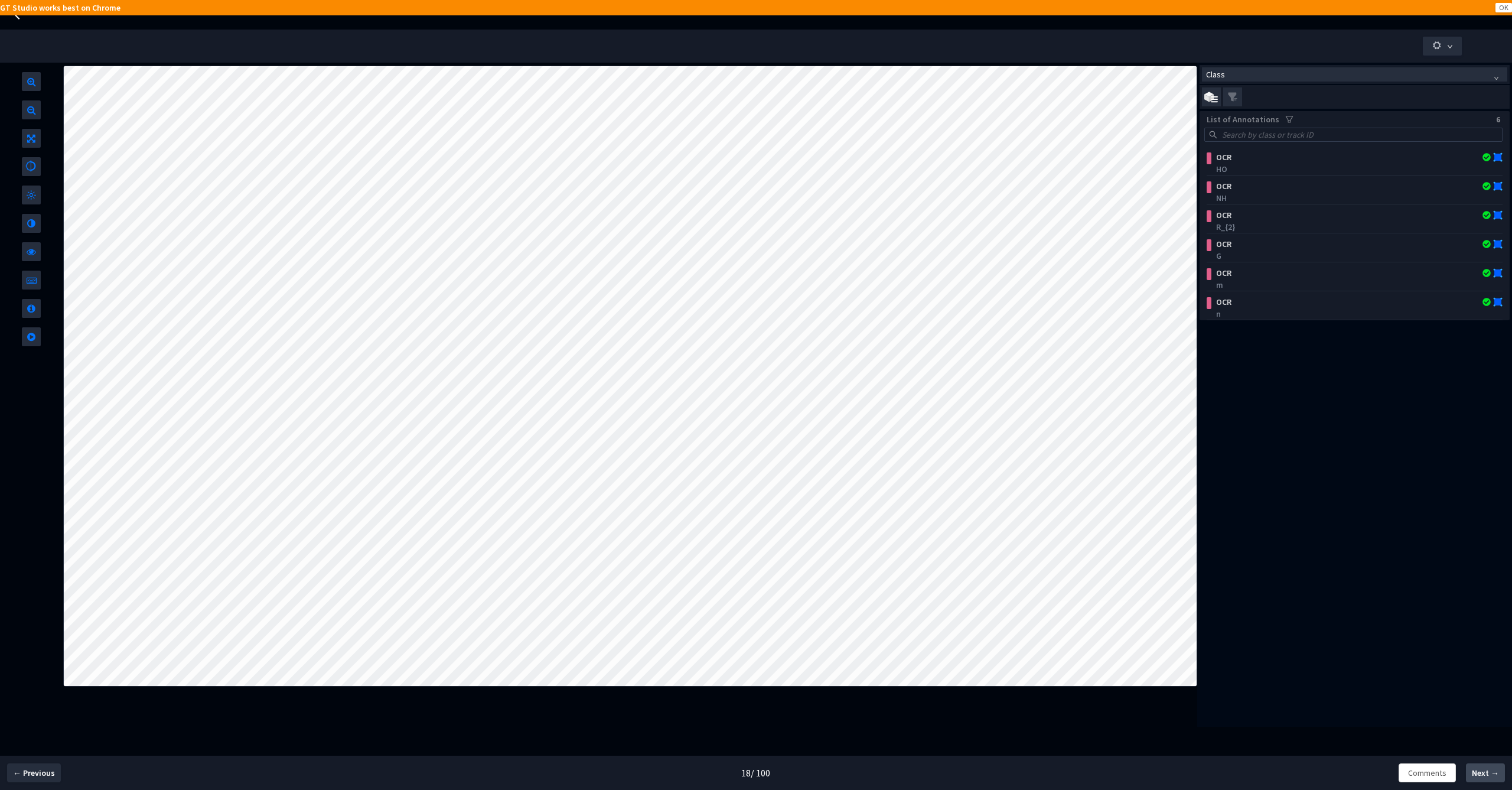
click at [1483, 776] on span "Next →" at bounding box center [1486, 773] width 27 height 12
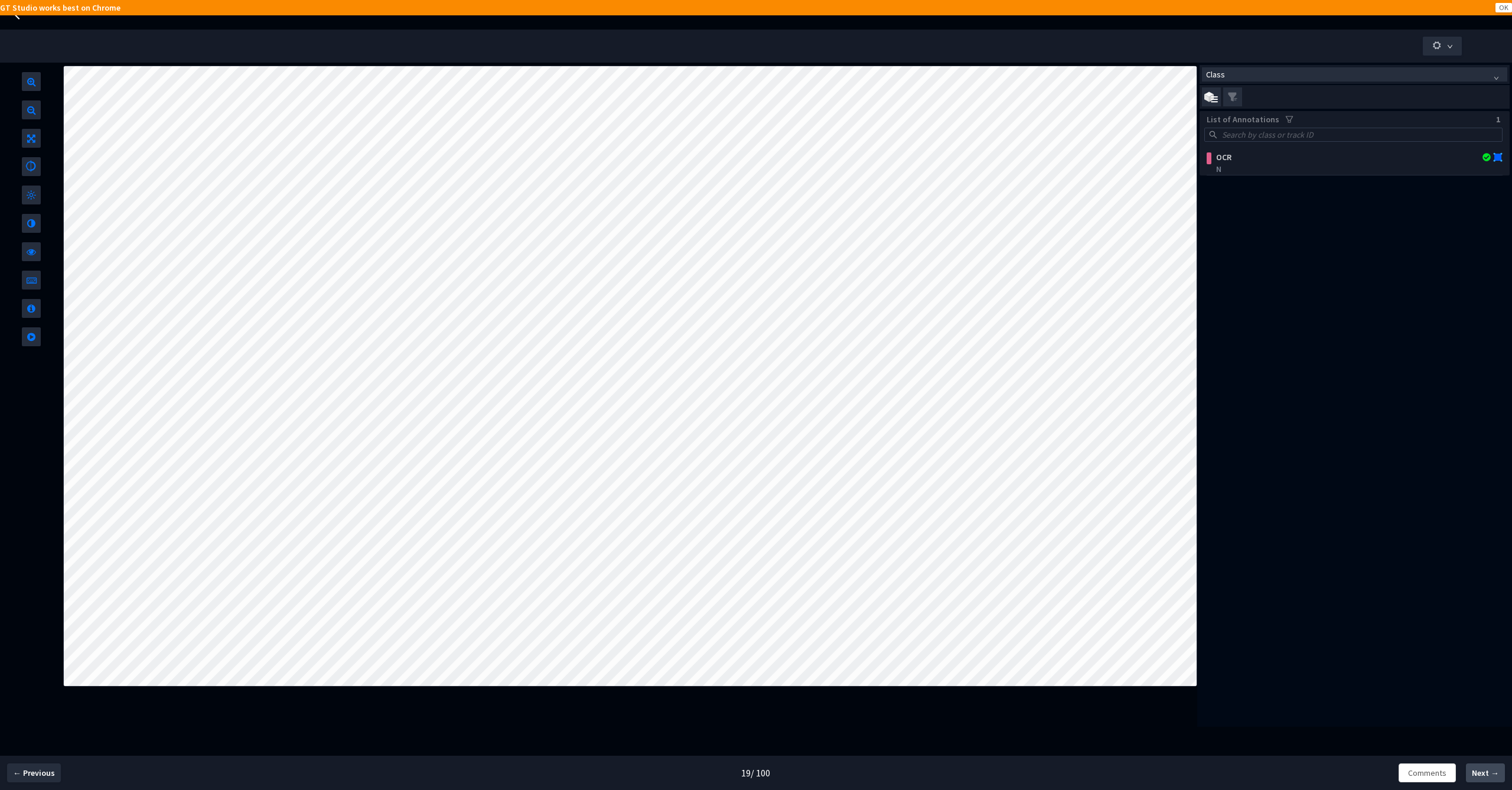
click at [1483, 773] on span "Next →" at bounding box center [1486, 773] width 27 height 12
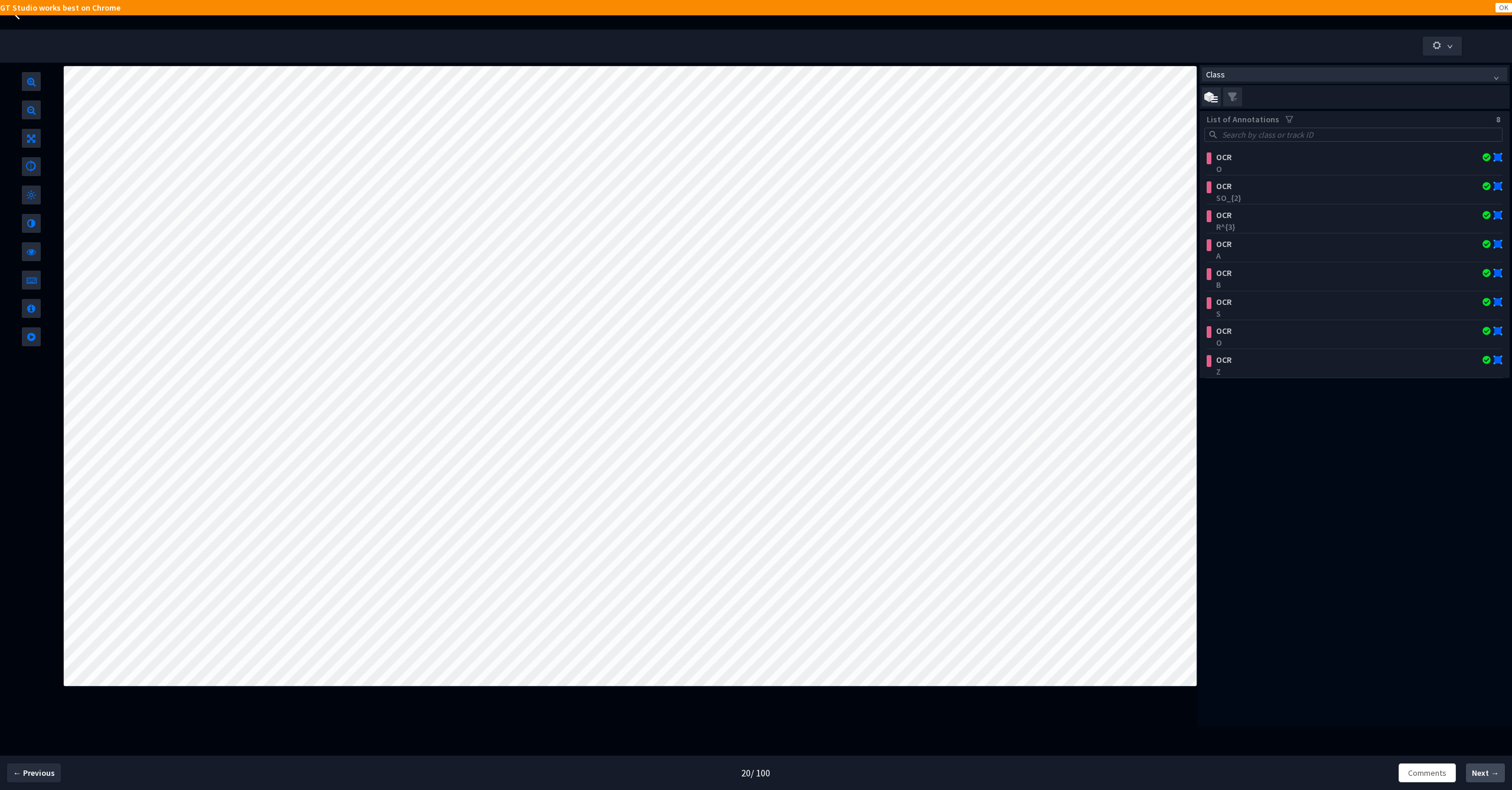
click at [1483, 773] on span "Next →" at bounding box center [1486, 773] width 27 height 12
click at [1483, 774] on span "Next →" at bounding box center [1486, 773] width 27 height 12
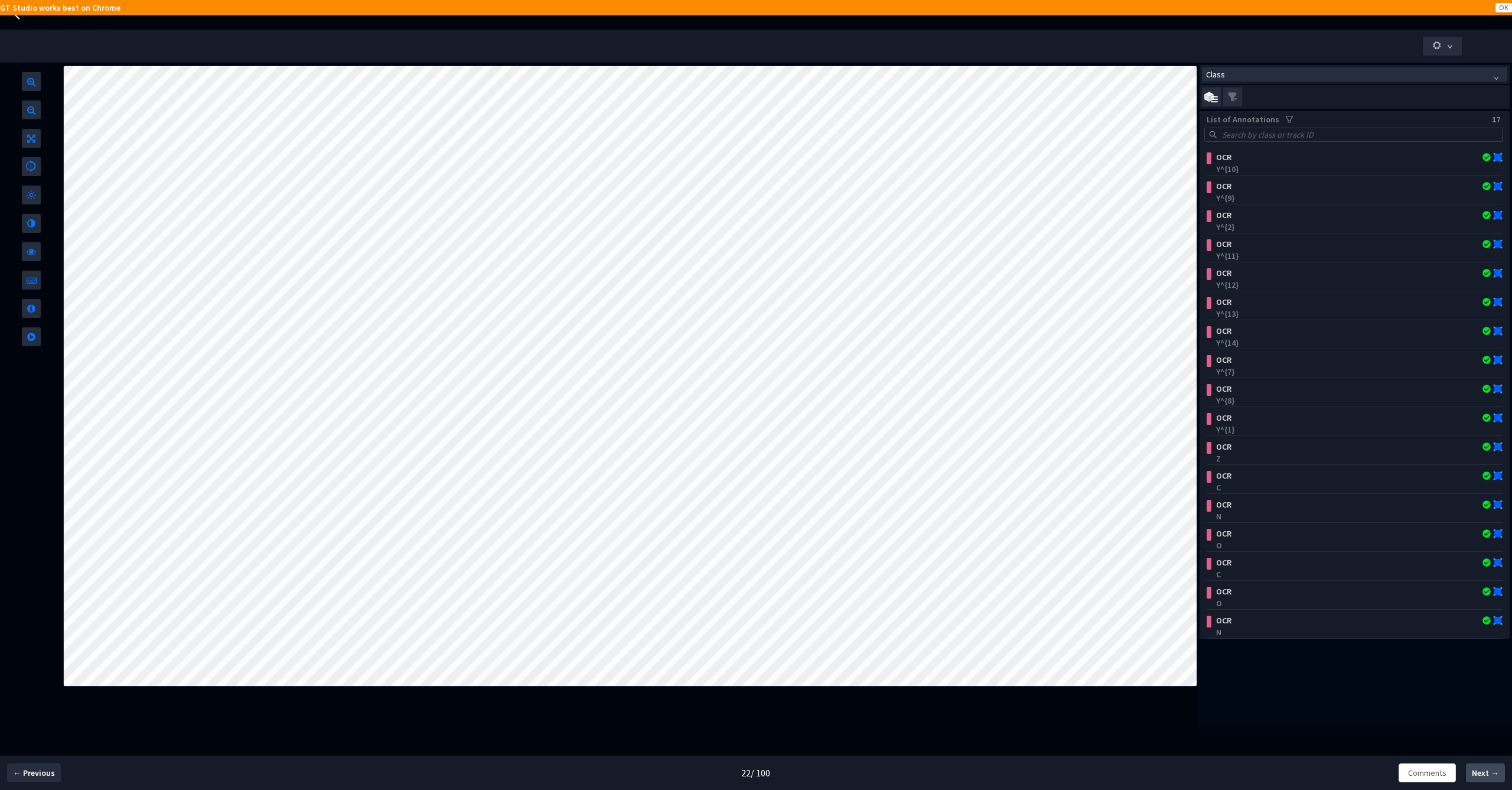
click at [1483, 774] on span "Next →" at bounding box center [1486, 773] width 27 height 12
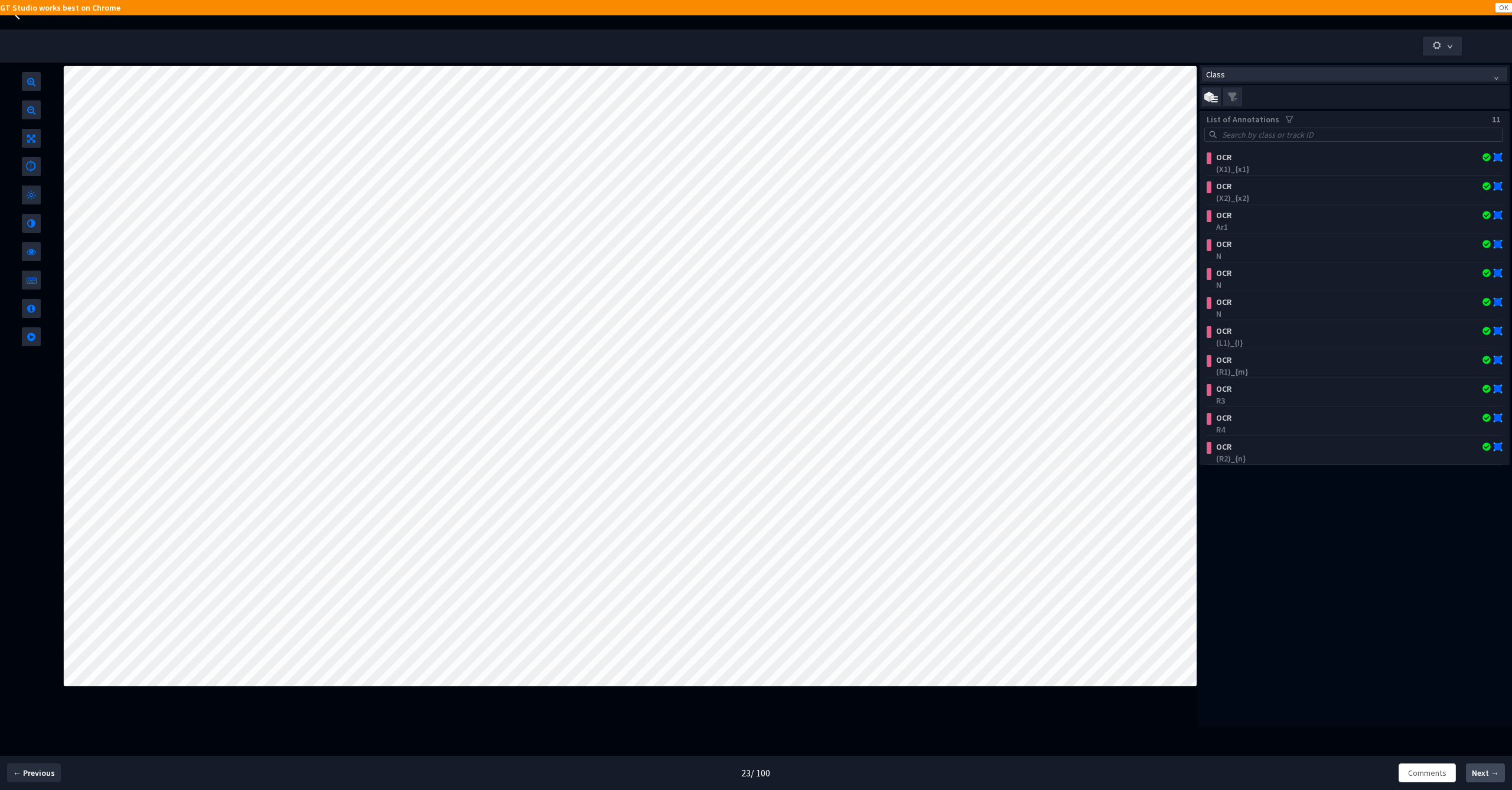
click at [1485, 774] on span "Next →" at bounding box center [1486, 773] width 27 height 12
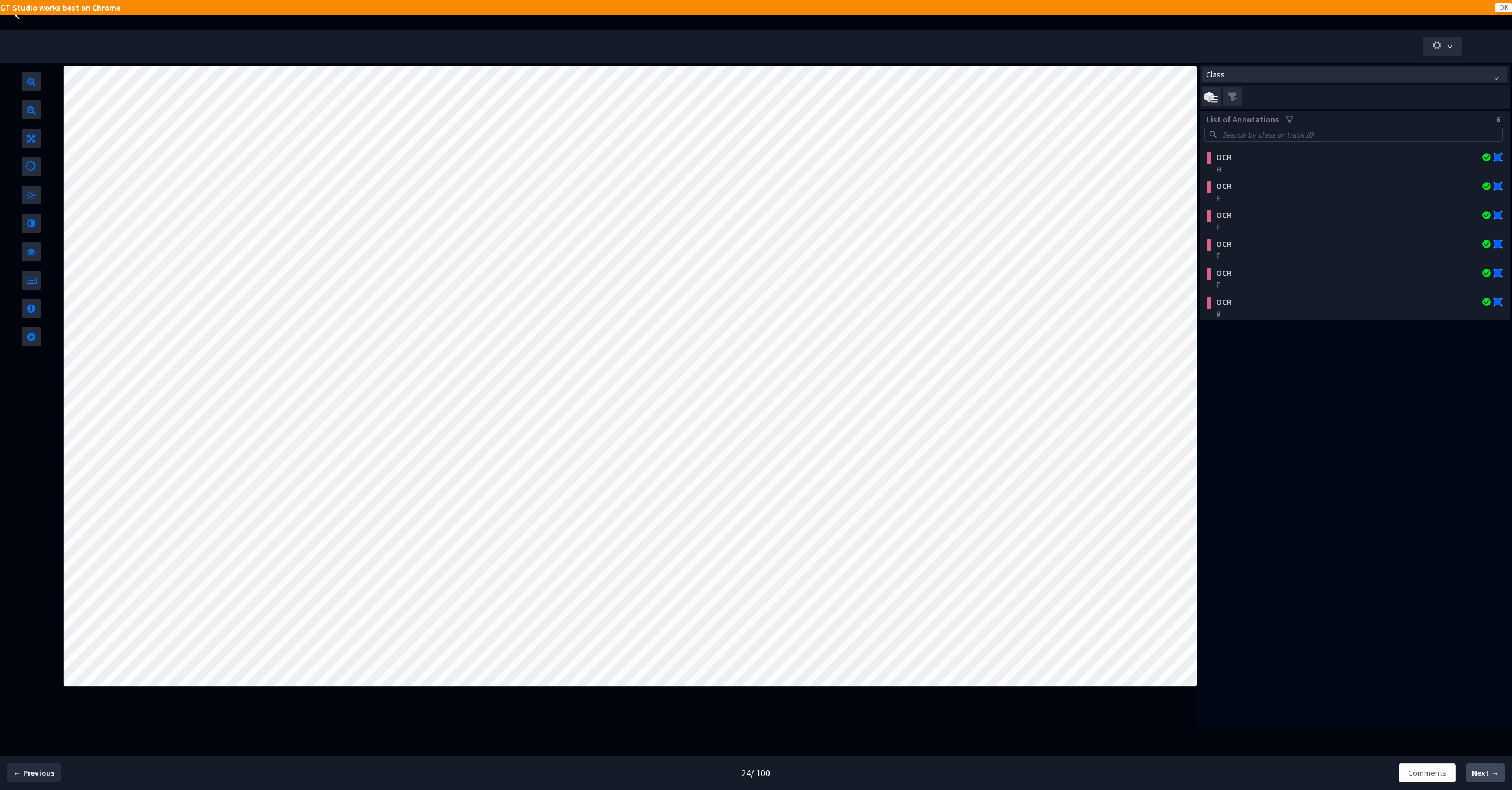
click at [1485, 775] on span "Next →" at bounding box center [1486, 773] width 27 height 12
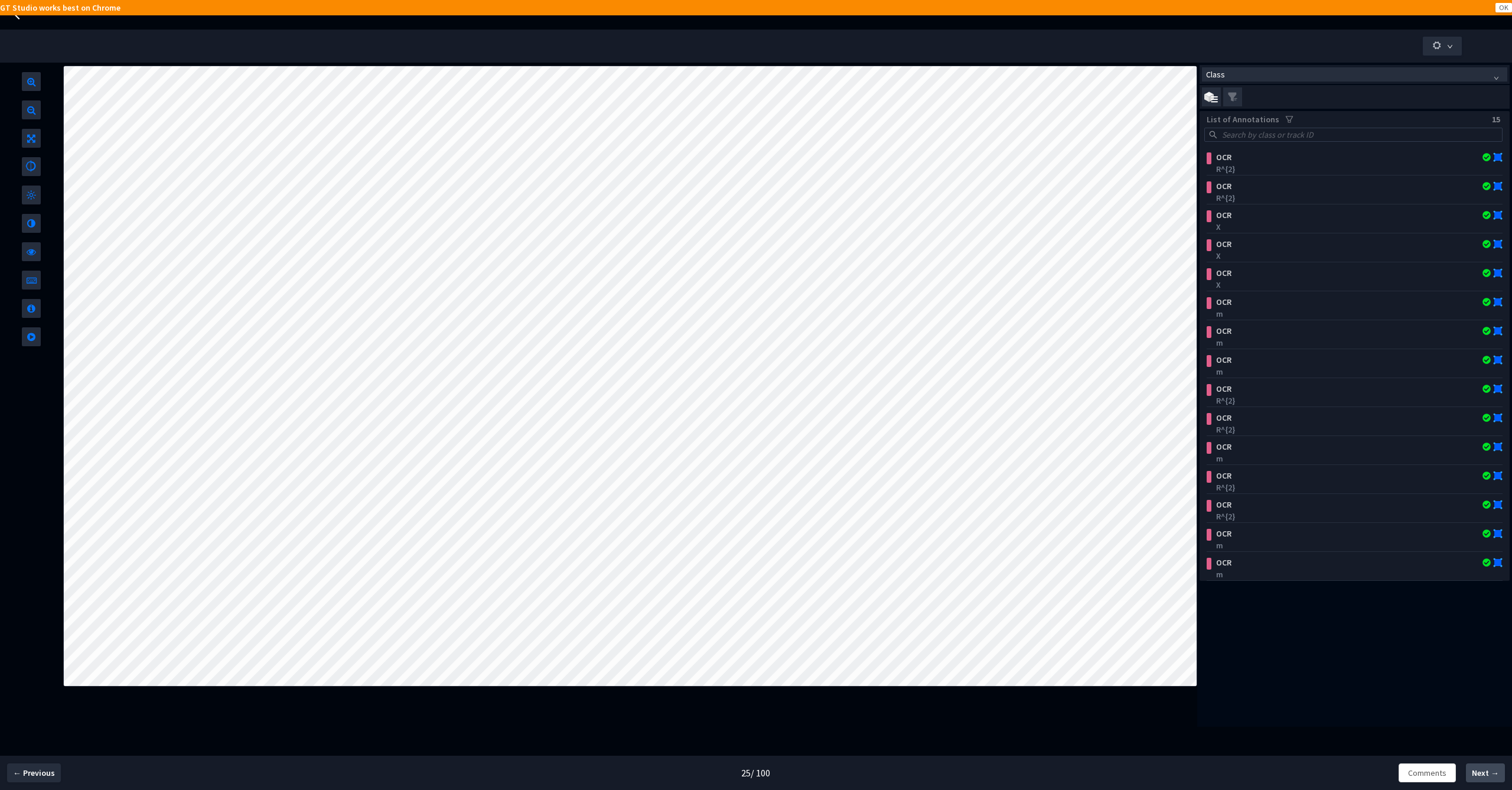
click at [1485, 776] on span "Next →" at bounding box center [1486, 773] width 27 height 12
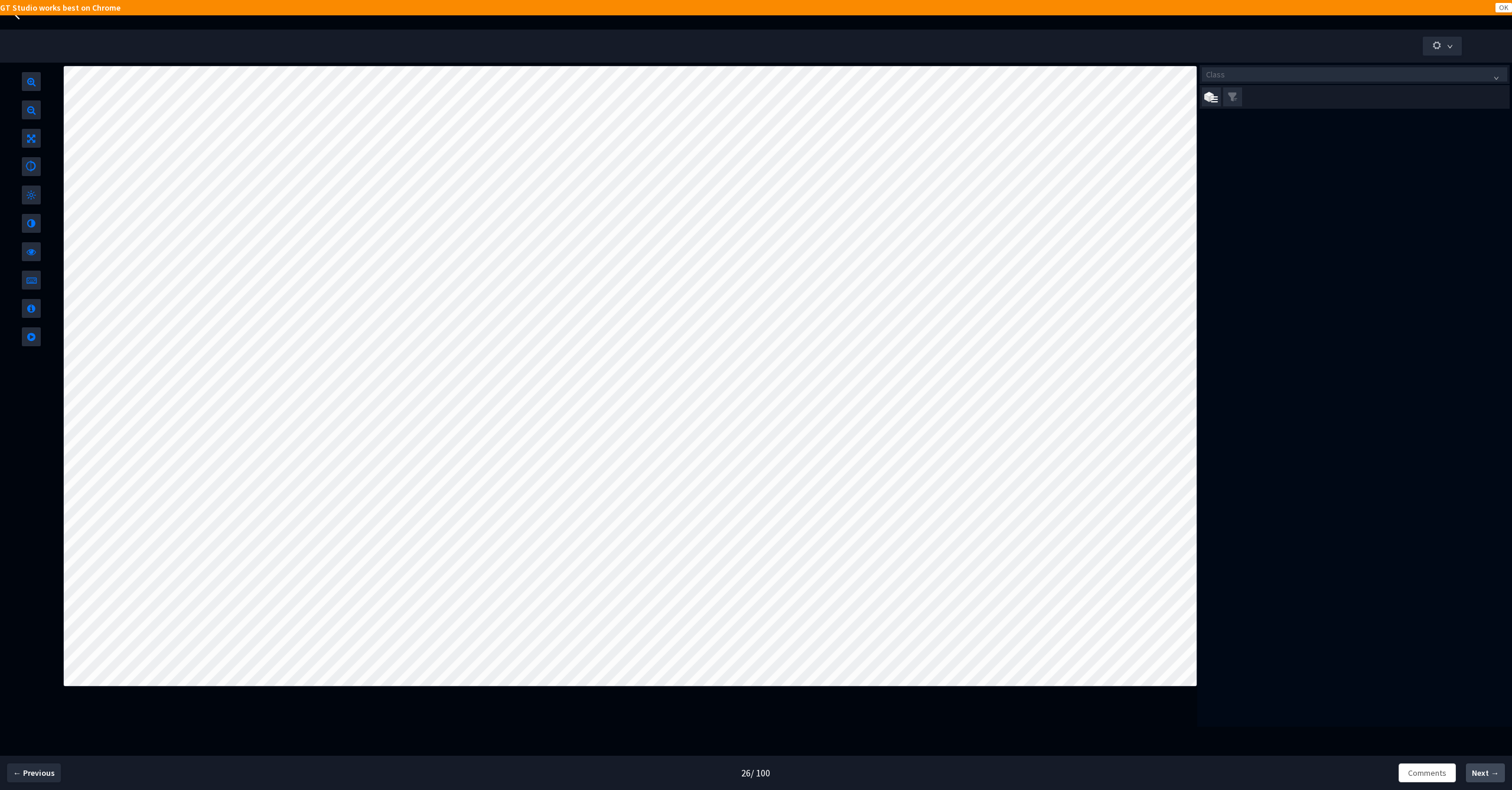
click at [1485, 776] on span "Next →" at bounding box center [1486, 773] width 27 height 12
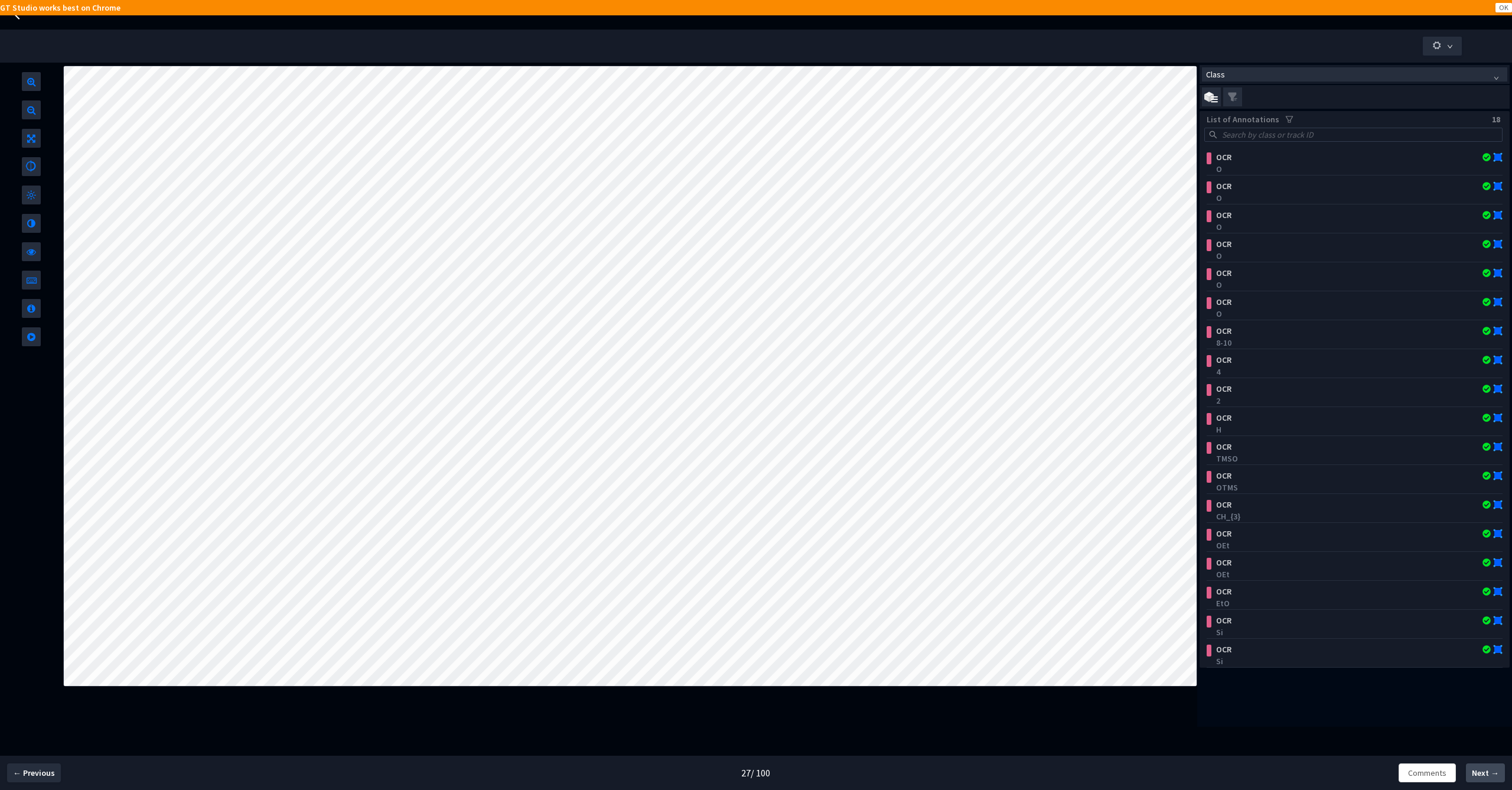
click at [1486, 776] on span "Next →" at bounding box center [1486, 773] width 27 height 12
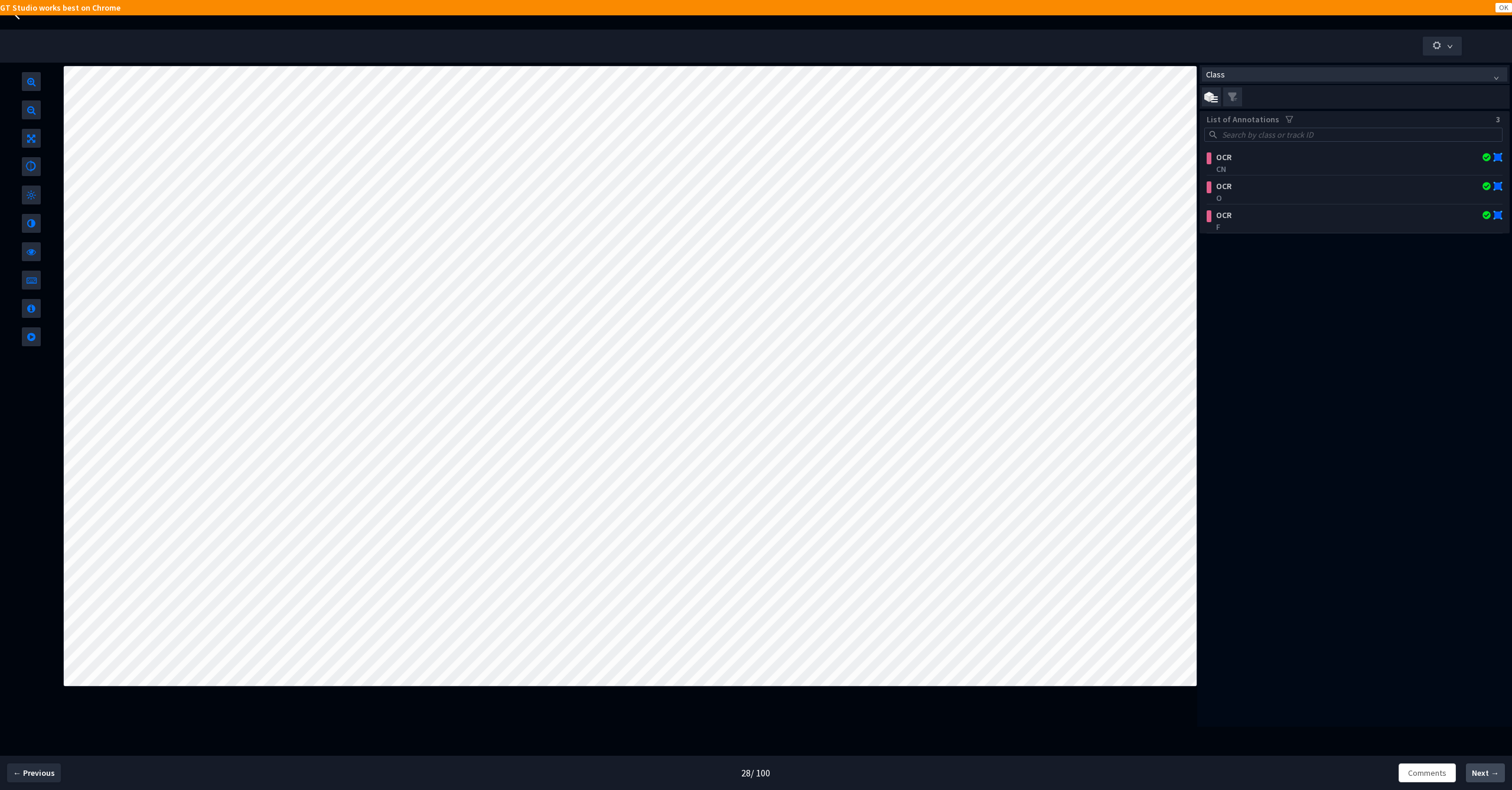
click at [1486, 776] on span "Next →" at bounding box center [1486, 773] width 27 height 12
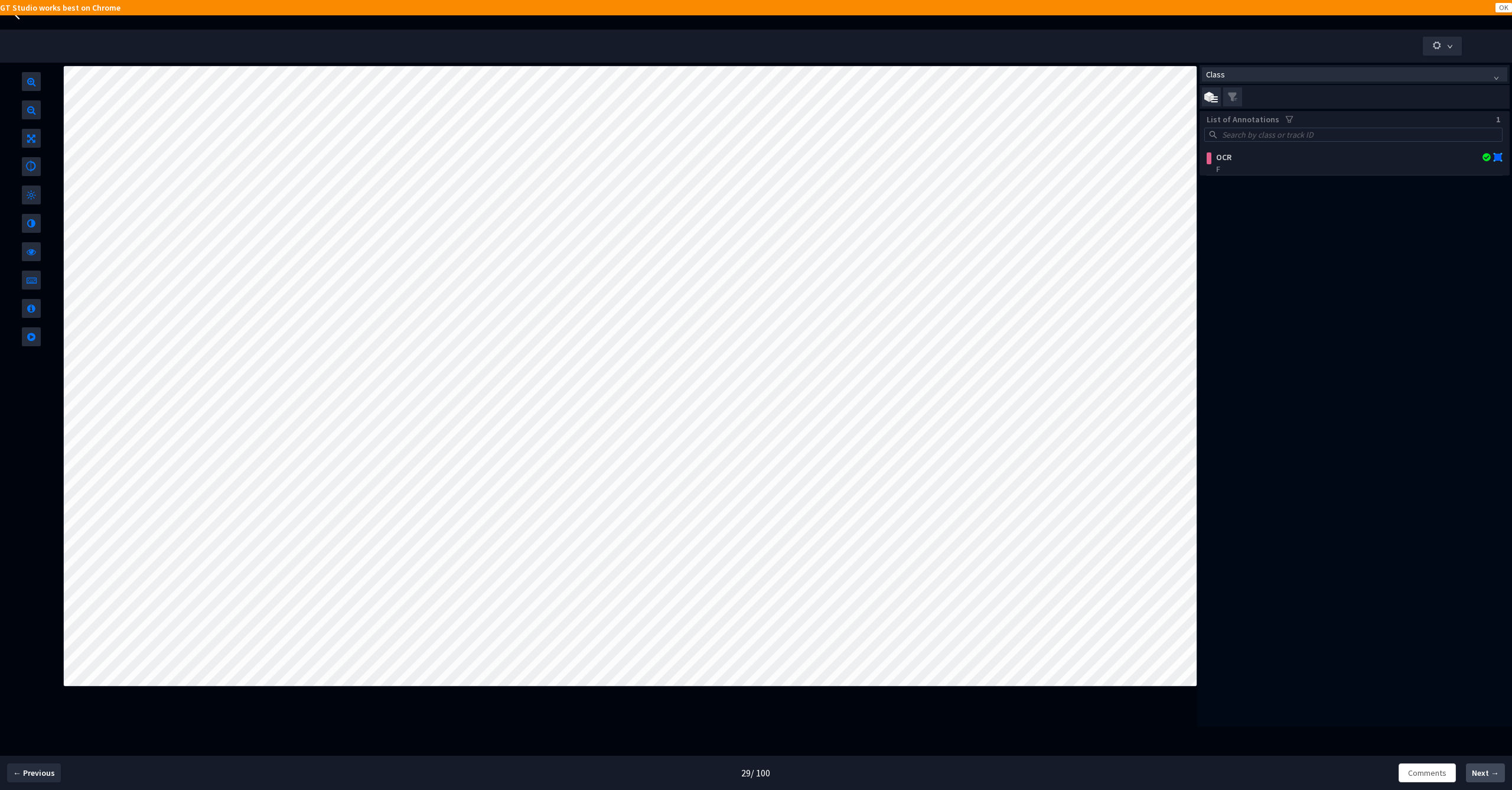
click at [1486, 776] on span "Next →" at bounding box center [1486, 773] width 27 height 12
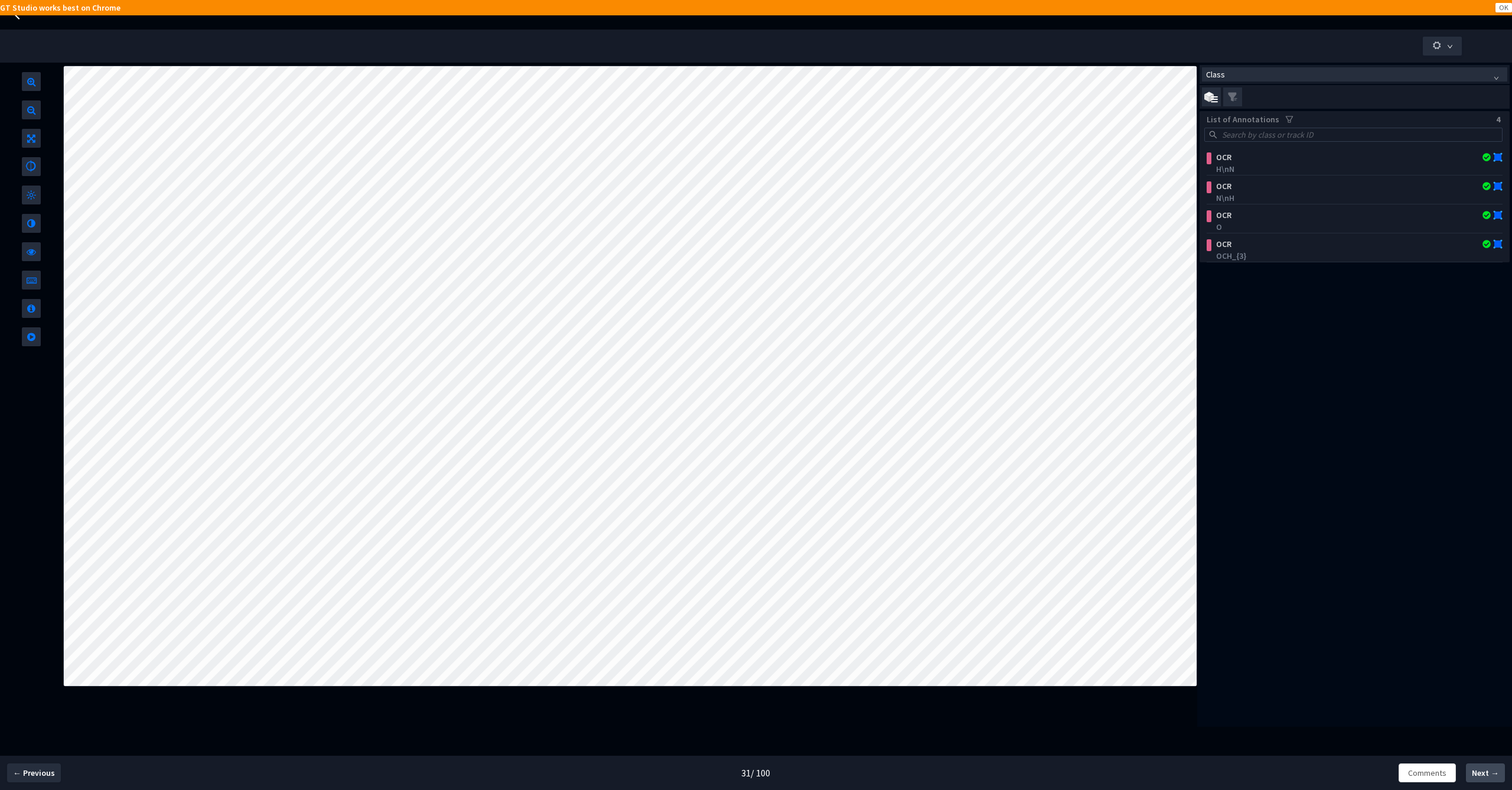
click at [1486, 772] on span "Next →" at bounding box center [1486, 773] width 27 height 12
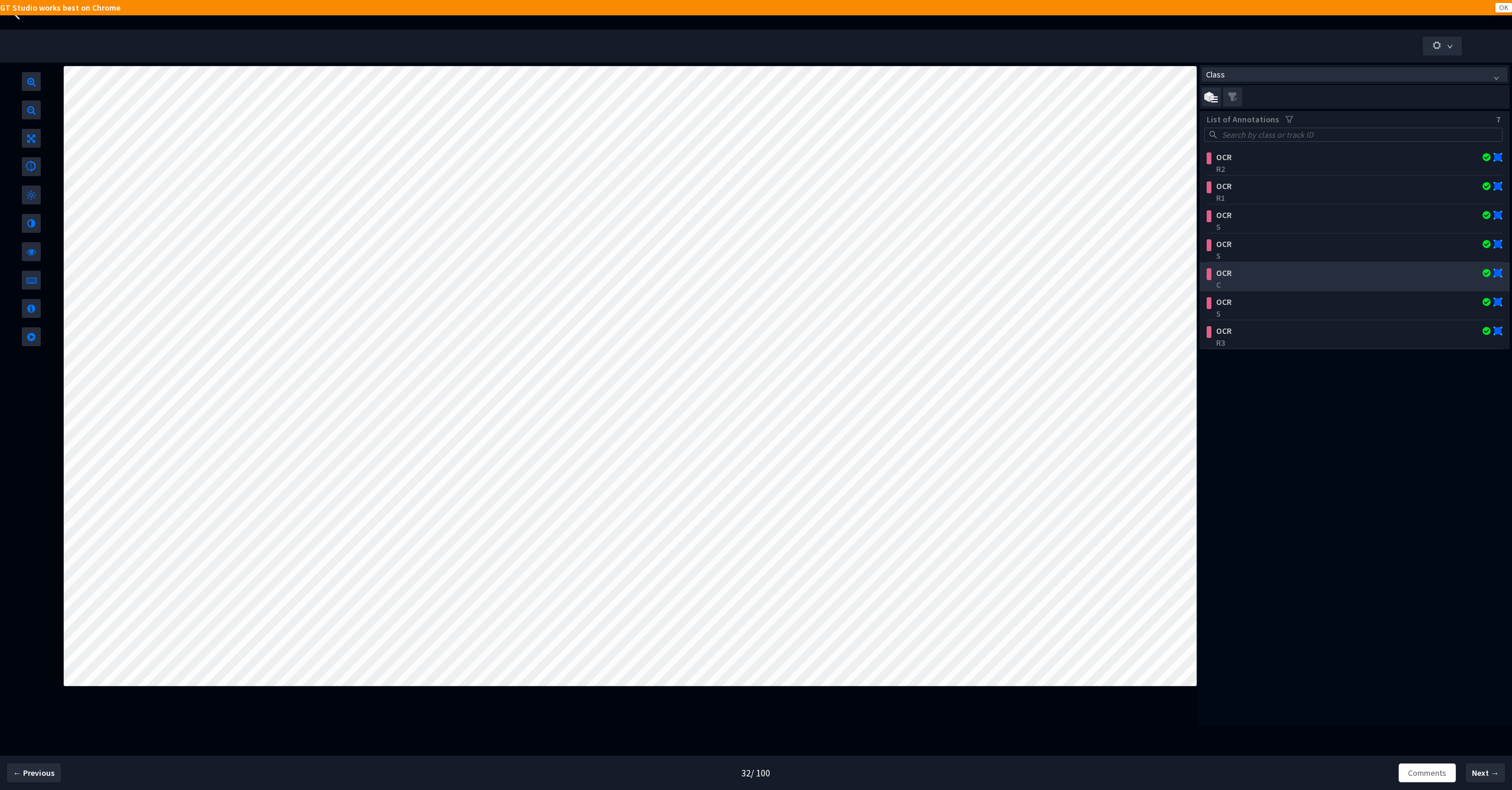
click at [1332, 281] on div "C" at bounding box center [1357, 285] width 282 height 12
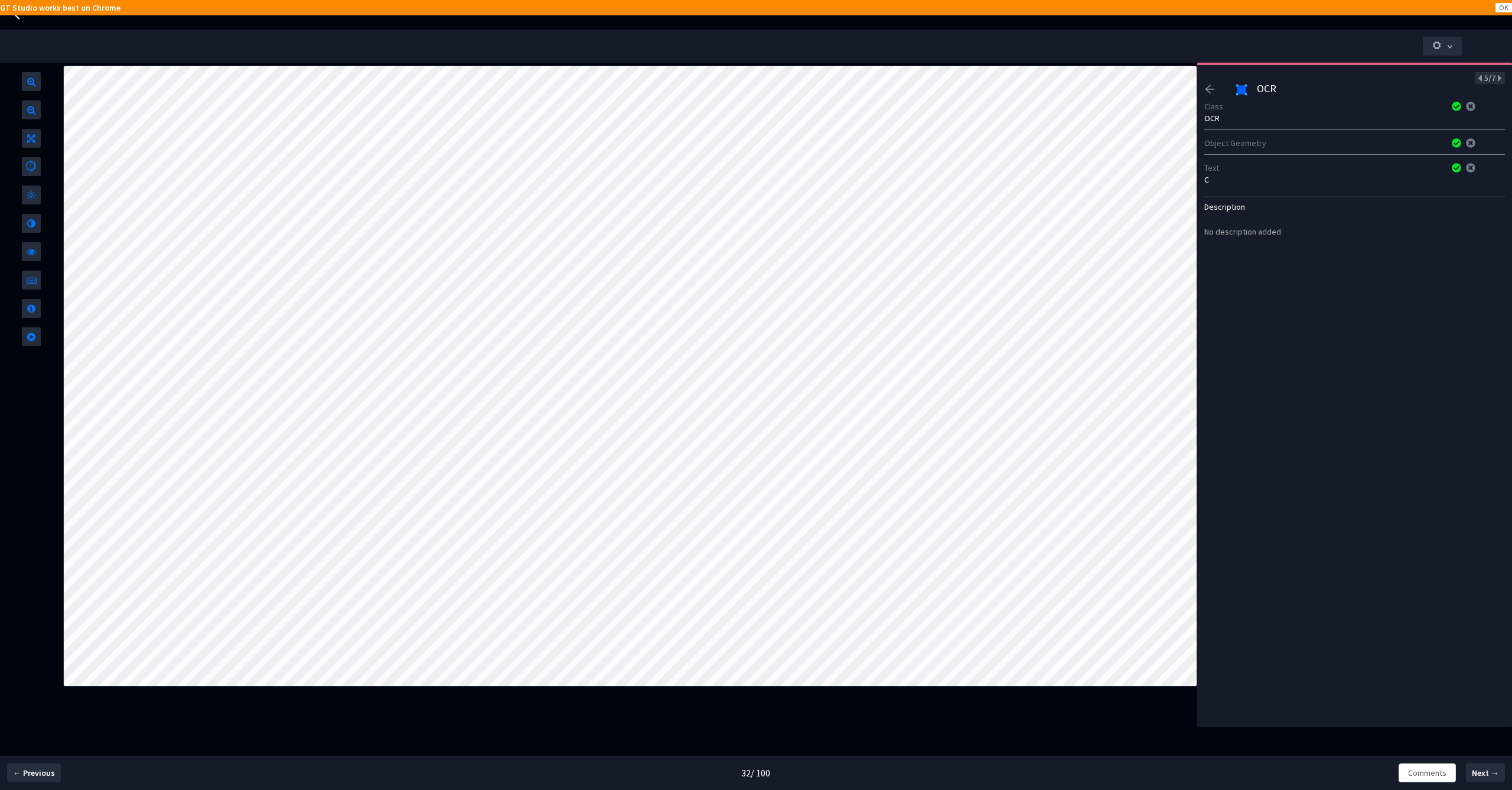
click at [1266, 335] on div "5/7 OCR Class OCR Object Geometry Text C Description No description added" at bounding box center [1354, 394] width 315 height 664
click at [1286, 175] on div "C" at bounding box center [1354, 179] width 301 height 12
click at [1466, 169] on icon at bounding box center [1471, 167] width 10 height 10
click at [1501, 5] on button "OK" at bounding box center [1504, 8] width 17 height 10
click at [1505, 10] on button "OK" at bounding box center [1504, 8] width 17 height 10
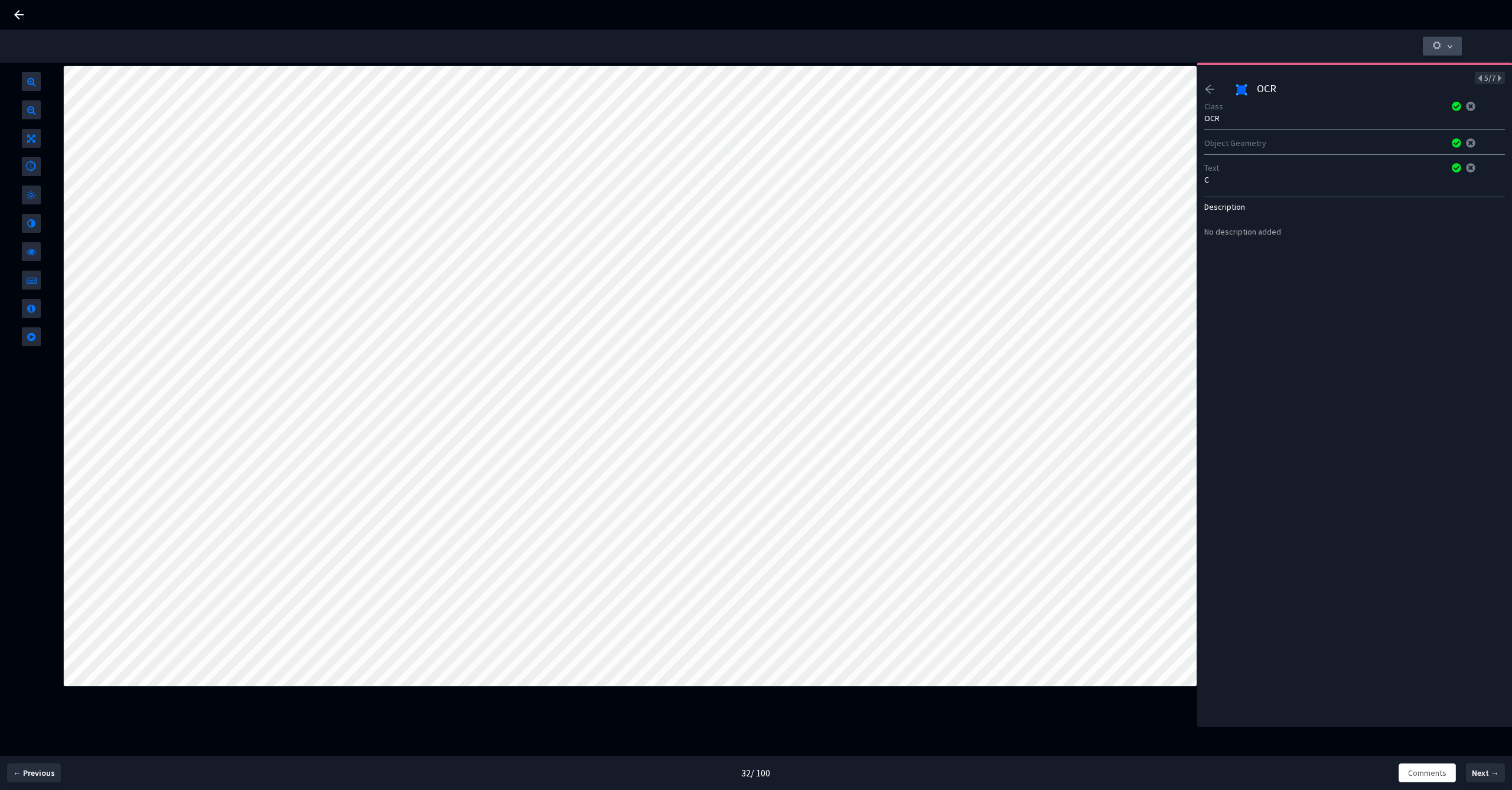
click at [1455, 41] on button "button" at bounding box center [1443, 46] width 39 height 19
click at [1289, 350] on div "5/7 OCR Class OCR Object Geometry Text C Description No description added" at bounding box center [1354, 394] width 315 height 664
click at [1457, 46] on button "button" at bounding box center [1443, 46] width 39 height 19
click at [1423, 239] on div "No description added" at bounding box center [1354, 231] width 301 height 19
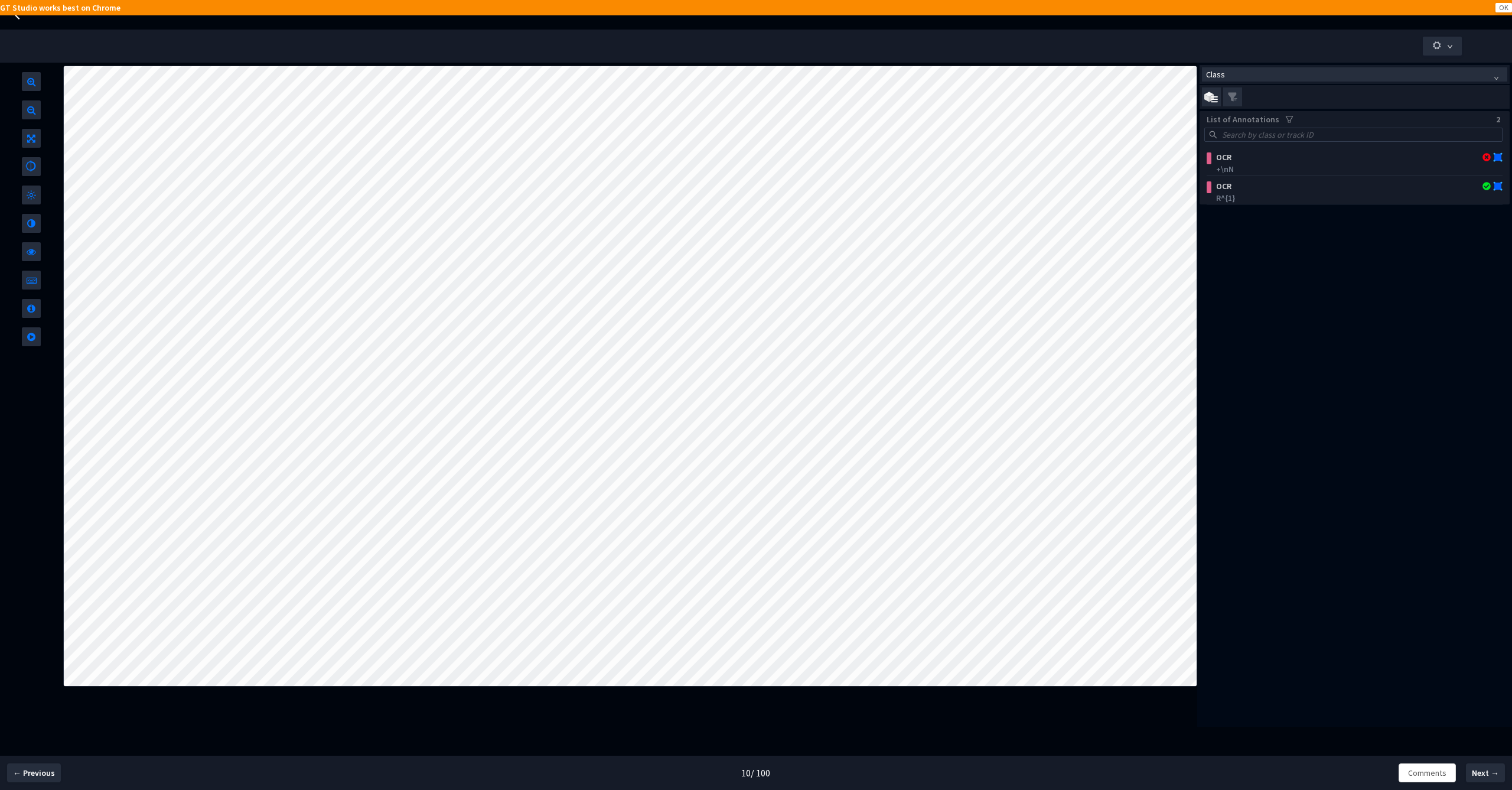
click at [1267, 252] on div "Class List of Annotations 2 OCR +\nN OCR R^{1}" at bounding box center [1354, 394] width 315 height 664
click at [1269, 166] on div "+\nN" at bounding box center [1357, 169] width 282 height 12
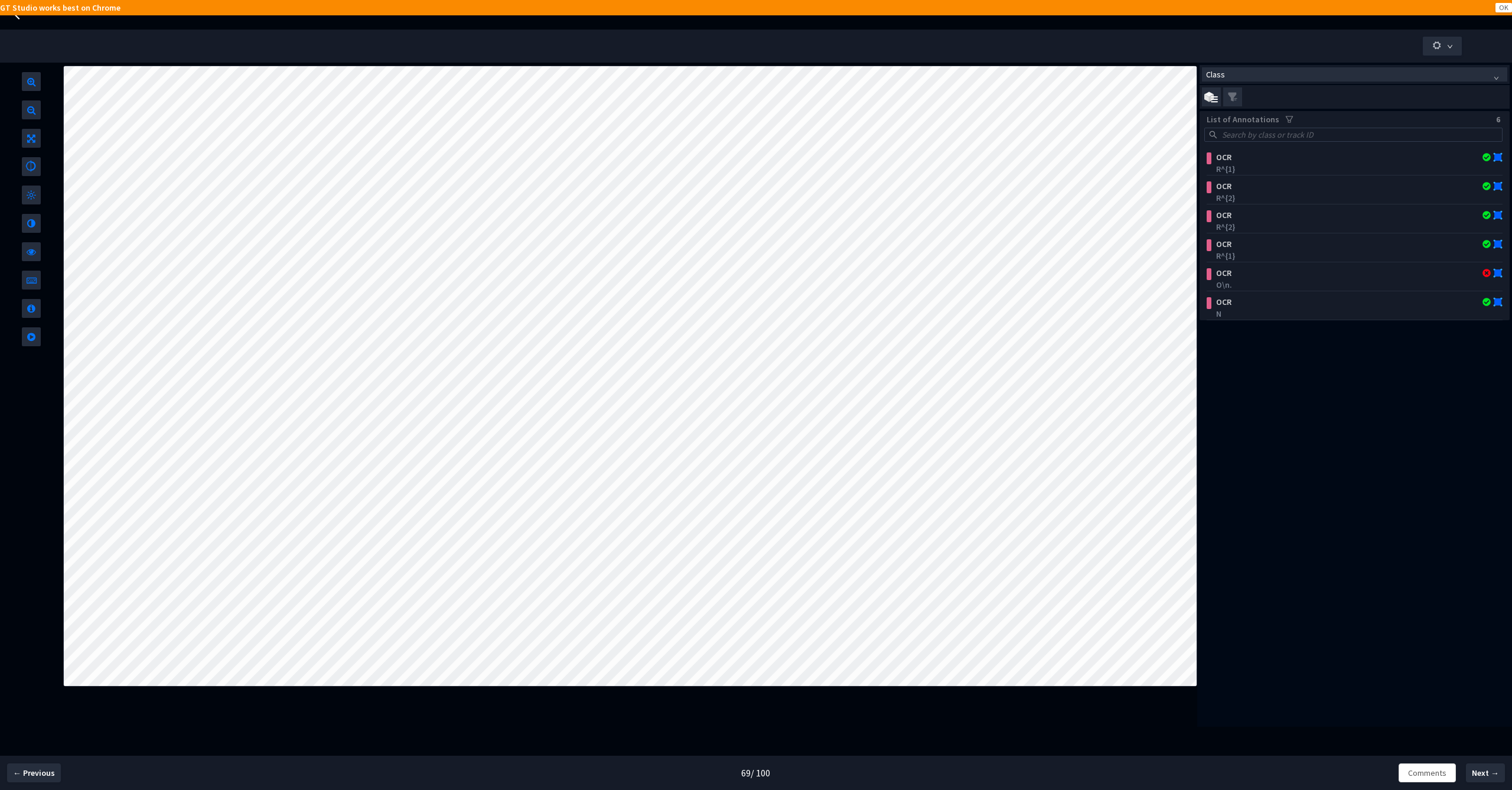
click at [1238, 372] on div "Class List of Annotations 6 OCR R^{1} OCR R^{2} OCR R^{2} OCR R^{1} OCR O\n. OC…" at bounding box center [1354, 394] width 315 height 664
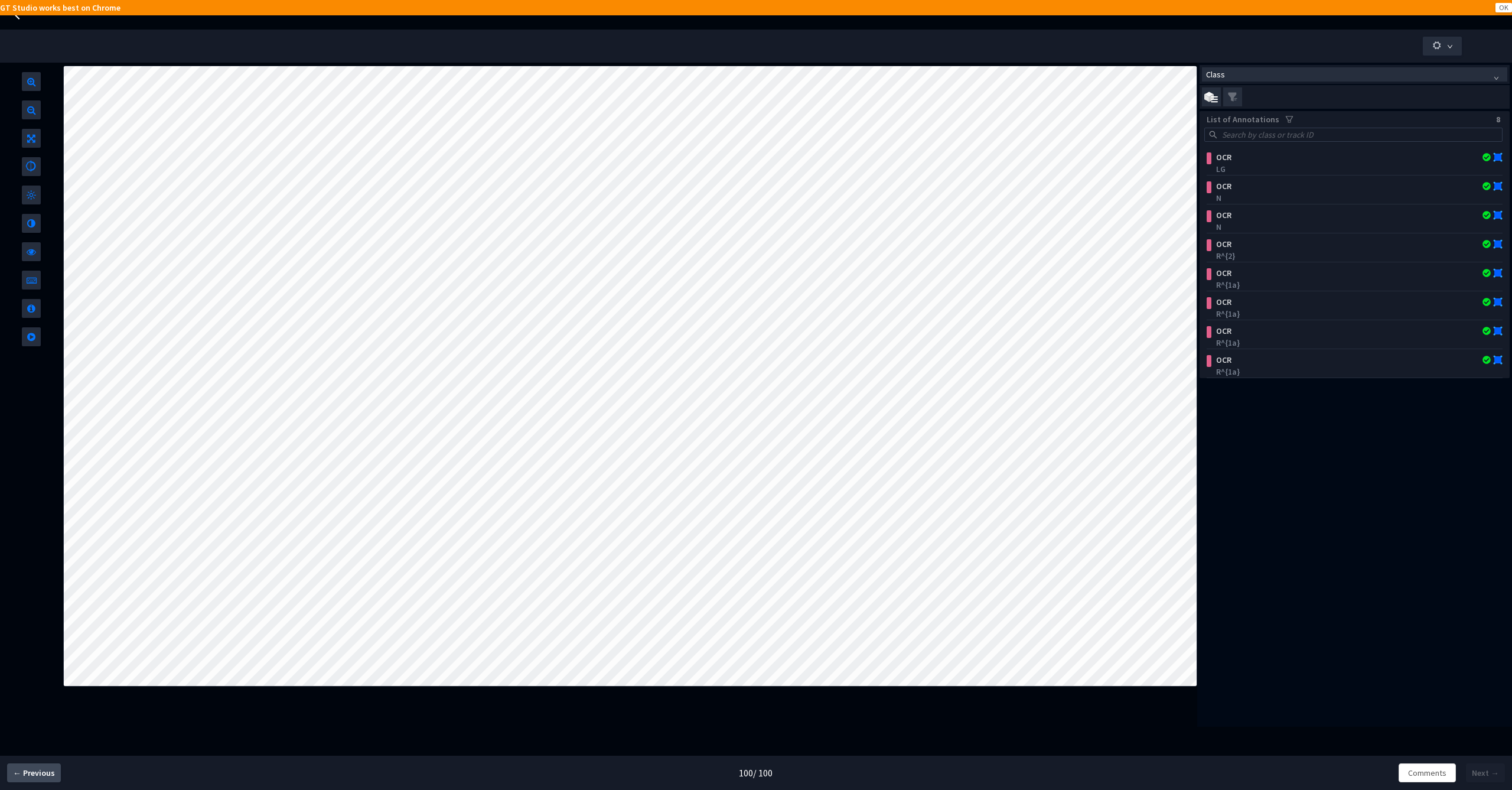
click at [30, 774] on span "← Previous" at bounding box center [34, 773] width 42 height 12
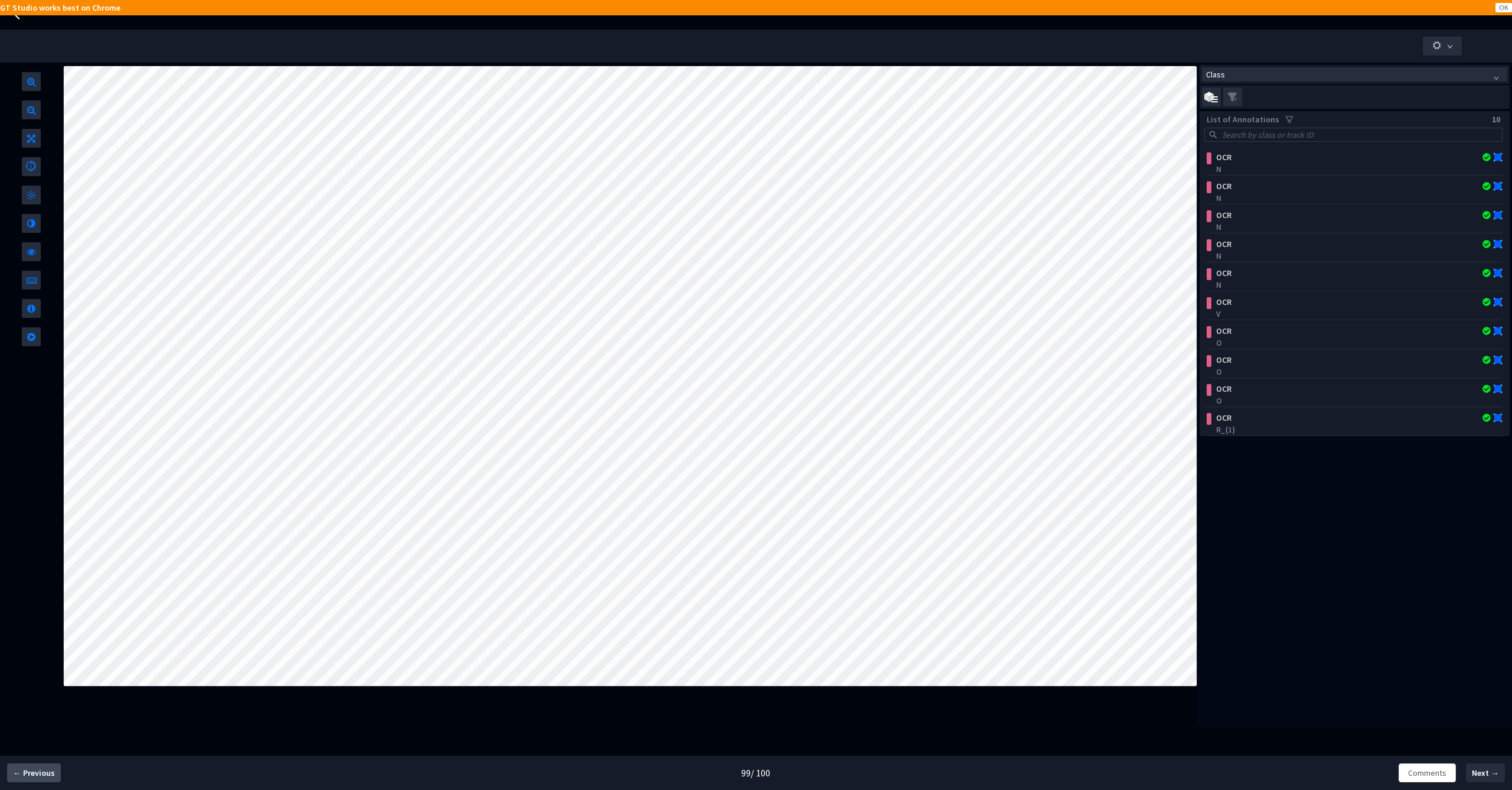
click at [30, 775] on span "← Previous" at bounding box center [34, 773] width 42 height 12
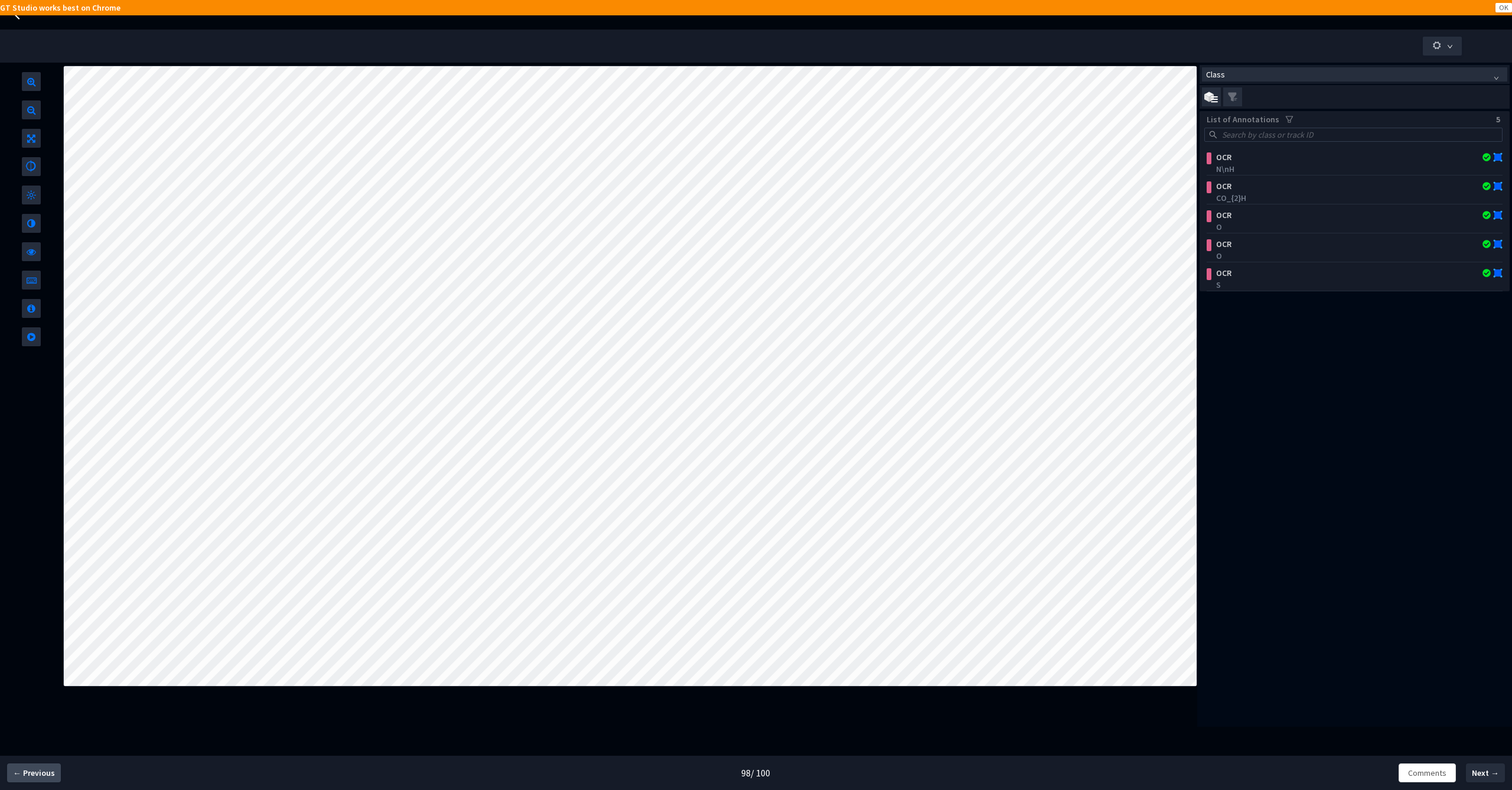
click at [30, 775] on span "← Previous" at bounding box center [34, 773] width 42 height 12
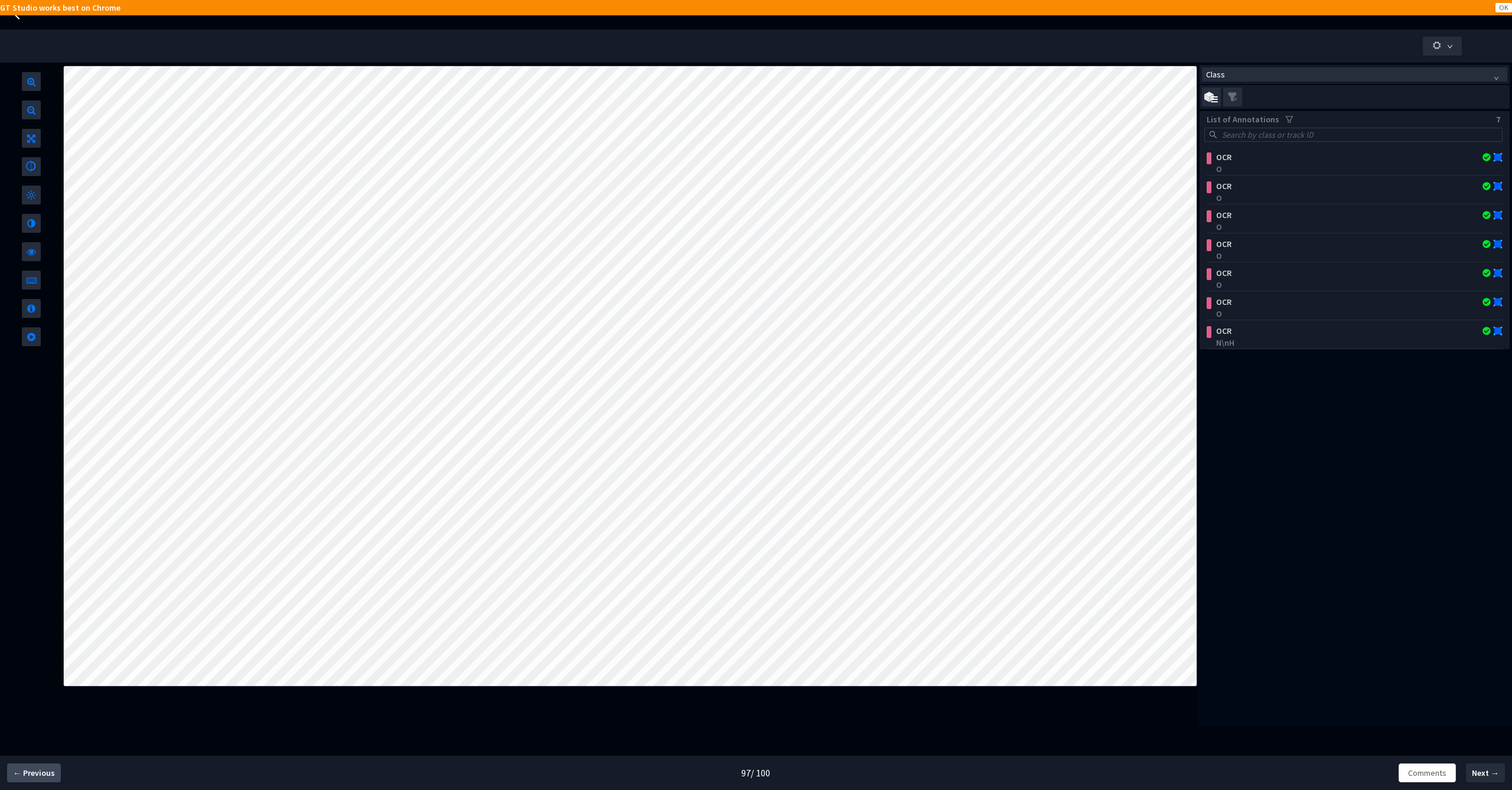
click at [30, 775] on span "← Previous" at bounding box center [34, 773] width 42 height 12
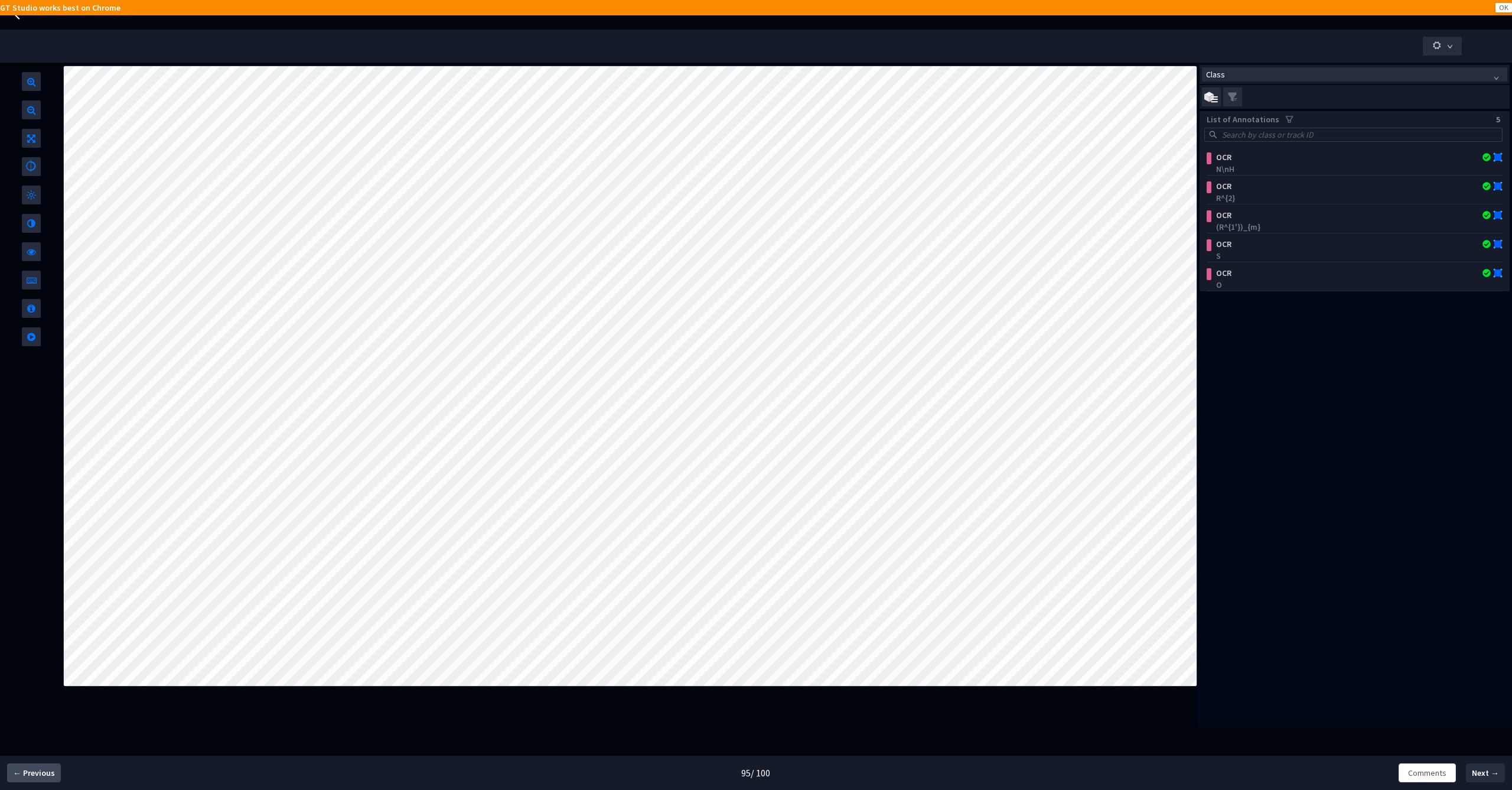
click at [30, 775] on span "← Previous" at bounding box center [34, 773] width 42 height 12
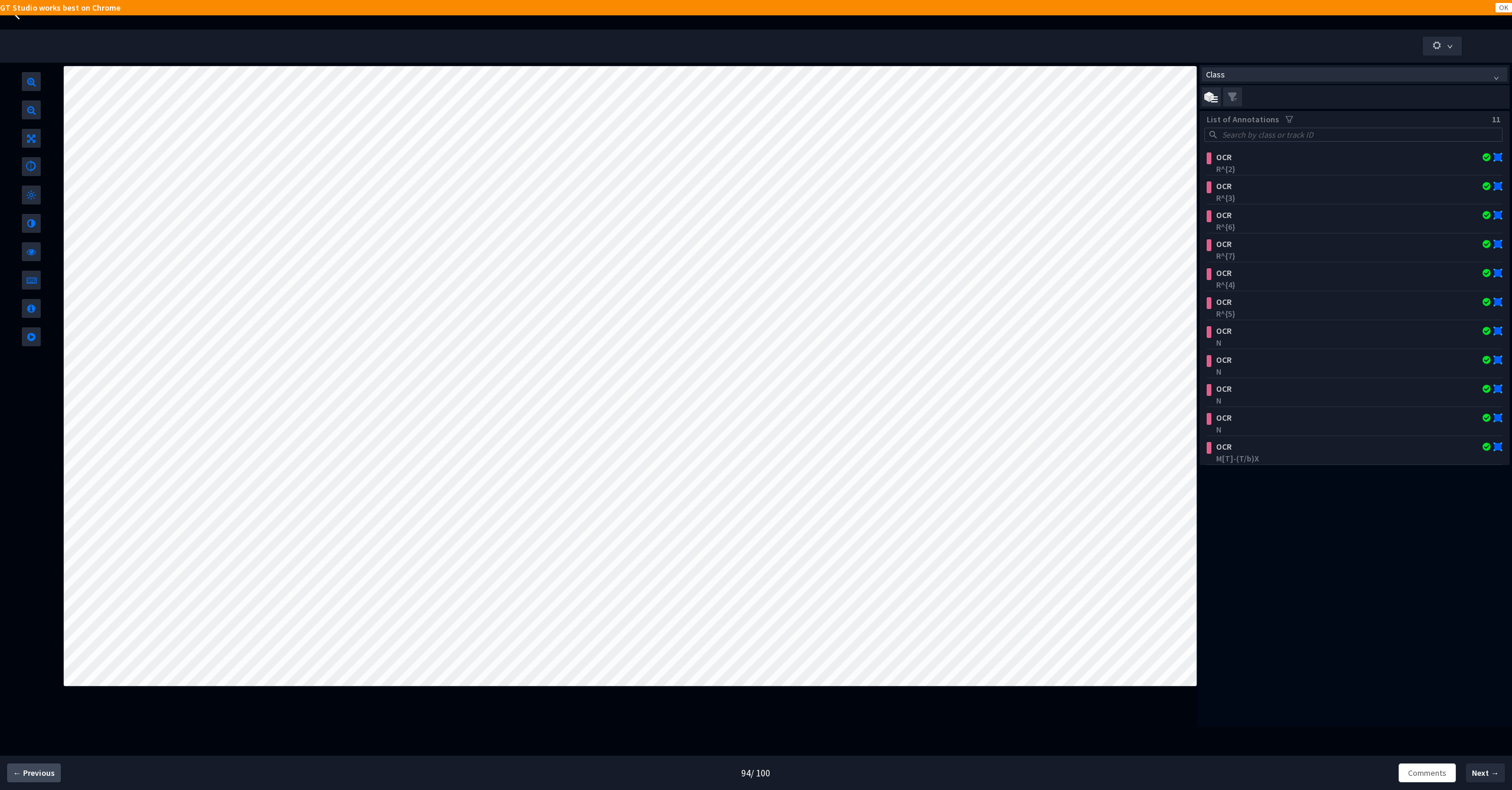
click at [30, 775] on span "← Previous" at bounding box center [34, 773] width 42 height 12
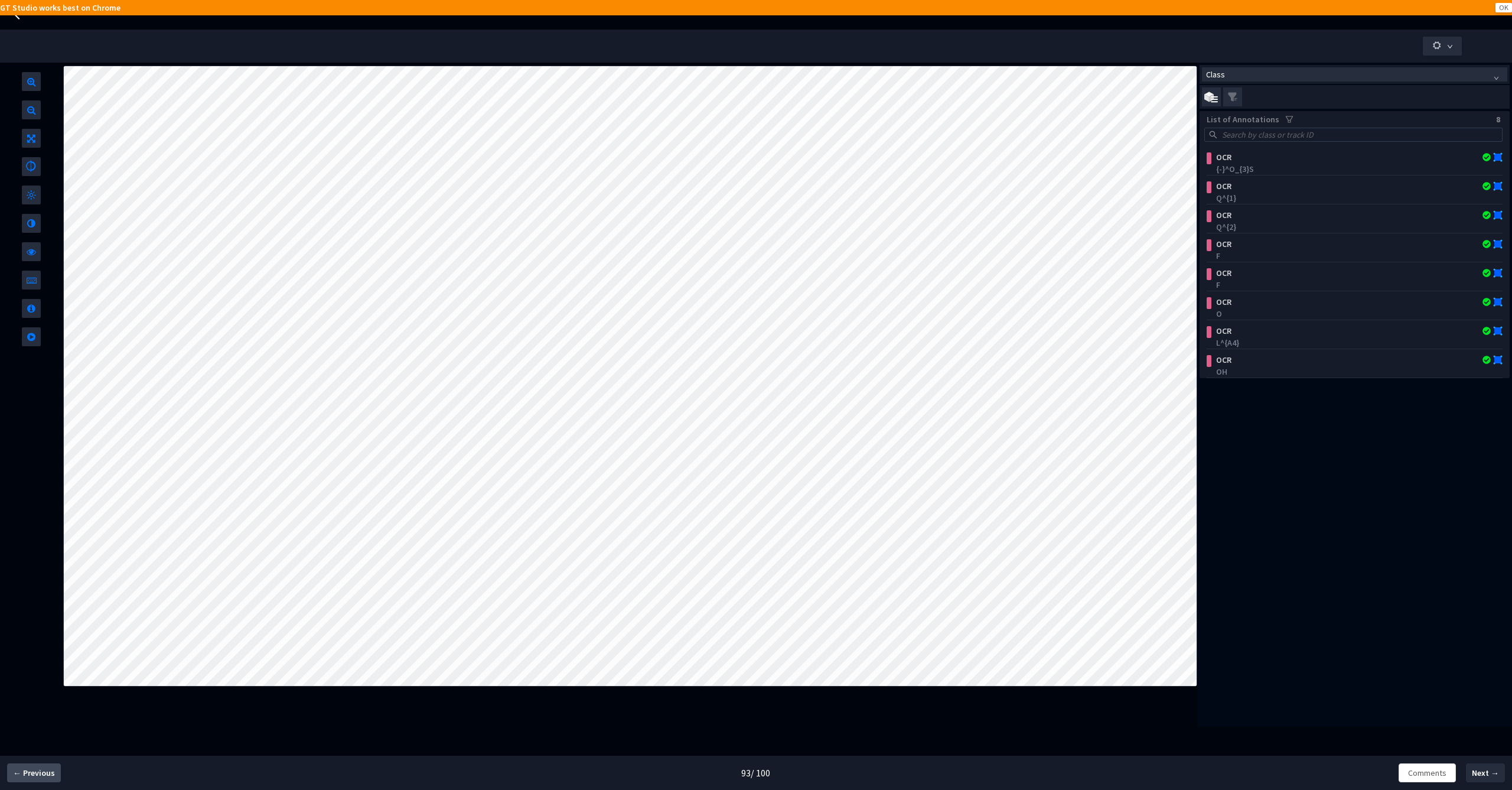
click at [18, 770] on span "← Previous" at bounding box center [34, 773] width 42 height 12
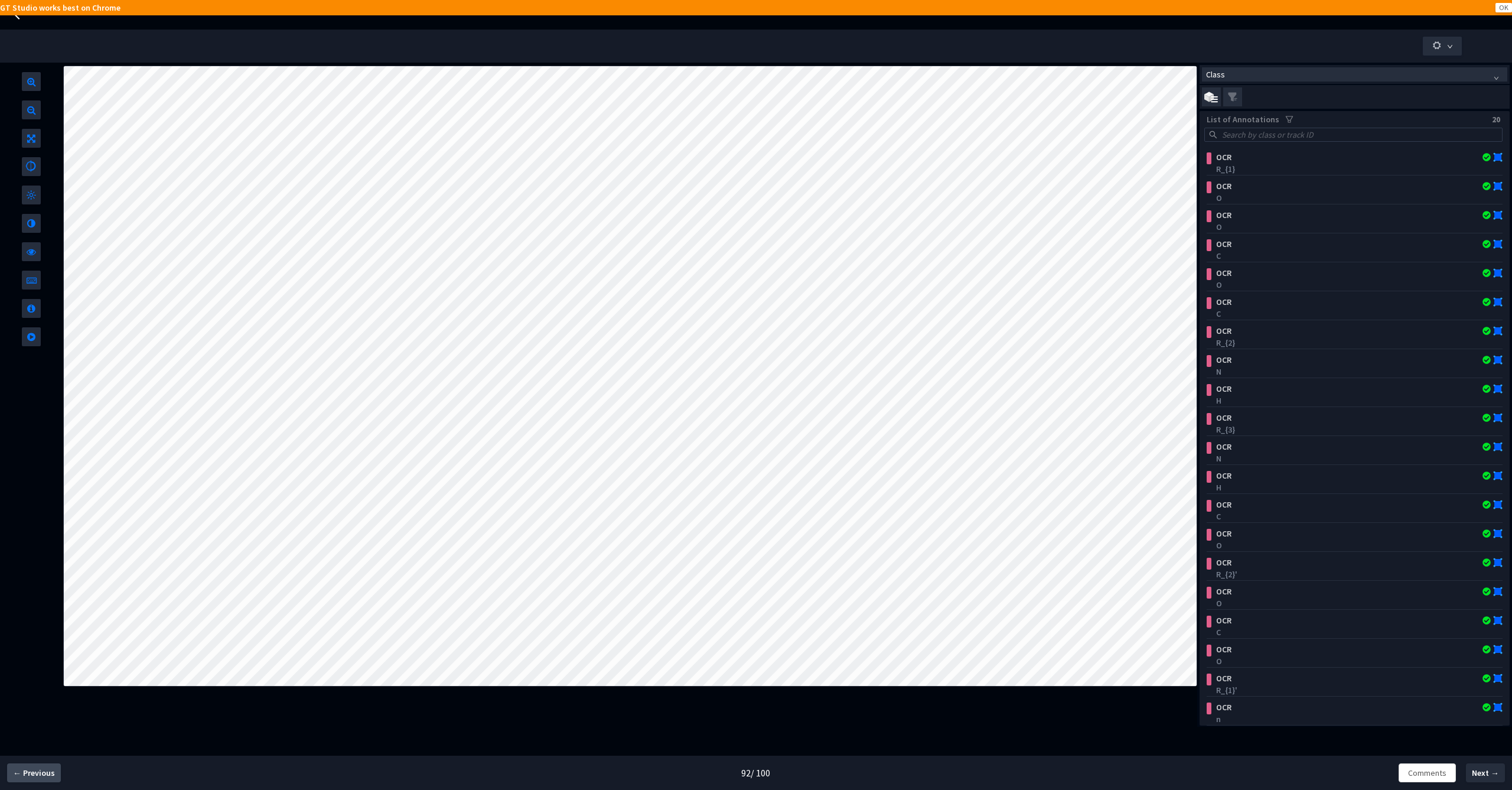
click at [32, 770] on span "← Previous" at bounding box center [34, 773] width 42 height 12
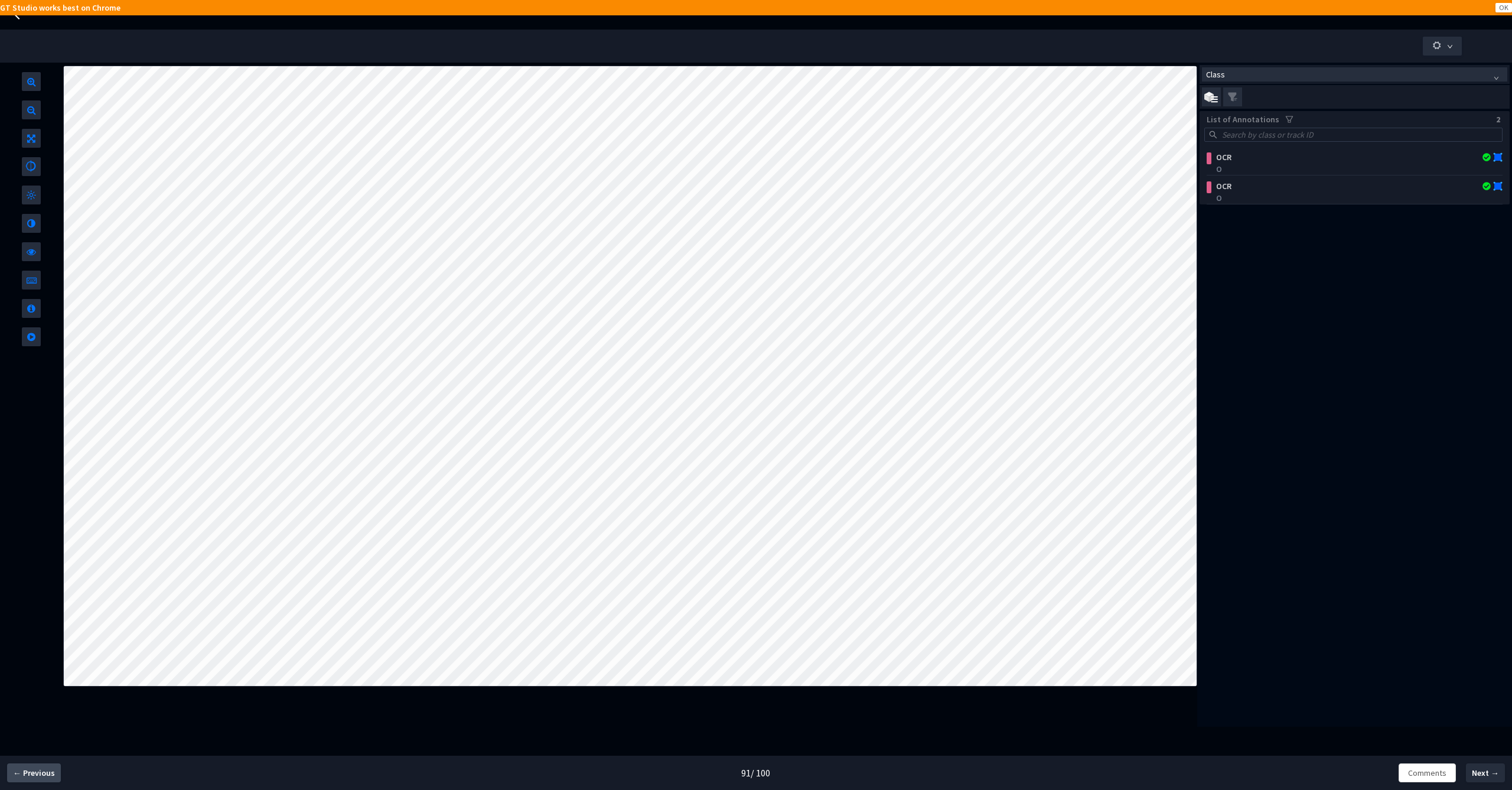
click at [32, 770] on span "← Previous" at bounding box center [34, 773] width 42 height 12
